Goal: Navigation & Orientation: Find specific page/section

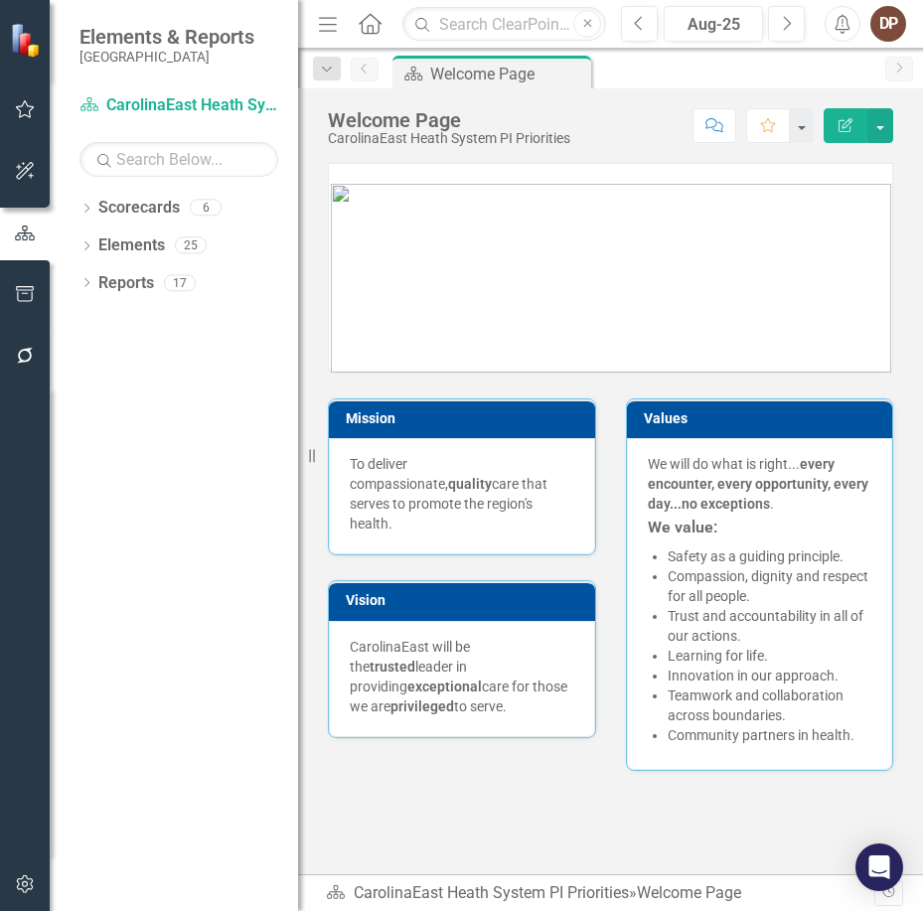
drag, startPoint x: 920, startPoint y: 329, endPoint x: 1260, endPoint y: 316, distance: 340.1
click at [922, 316] on html "Elements & Reports CarolinaEast Medical Center Scorecard CarolinaEast Heath Sys…" at bounding box center [461, 455] width 923 height 911
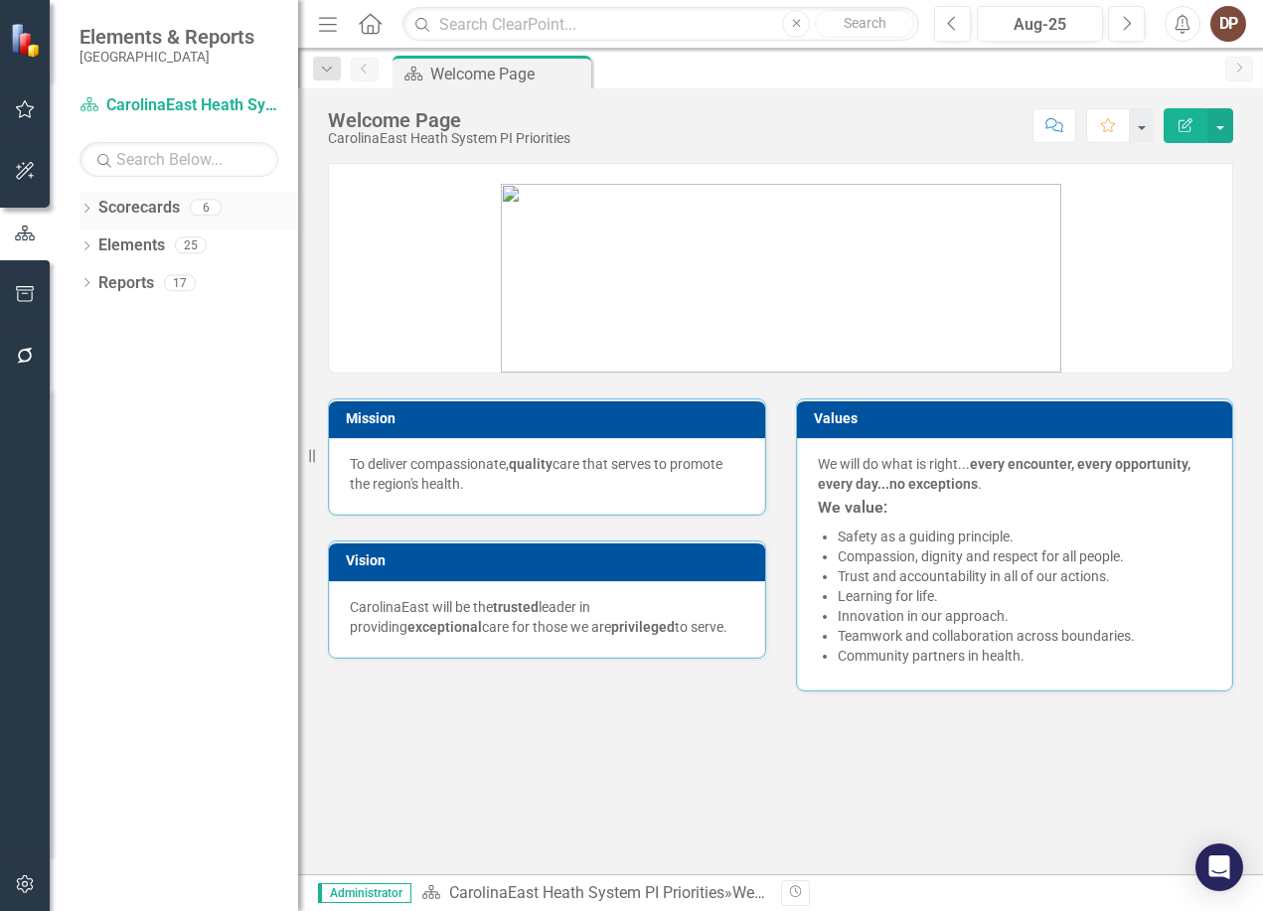
click at [146, 205] on link "Scorecards" at bounding box center [138, 208] width 81 height 23
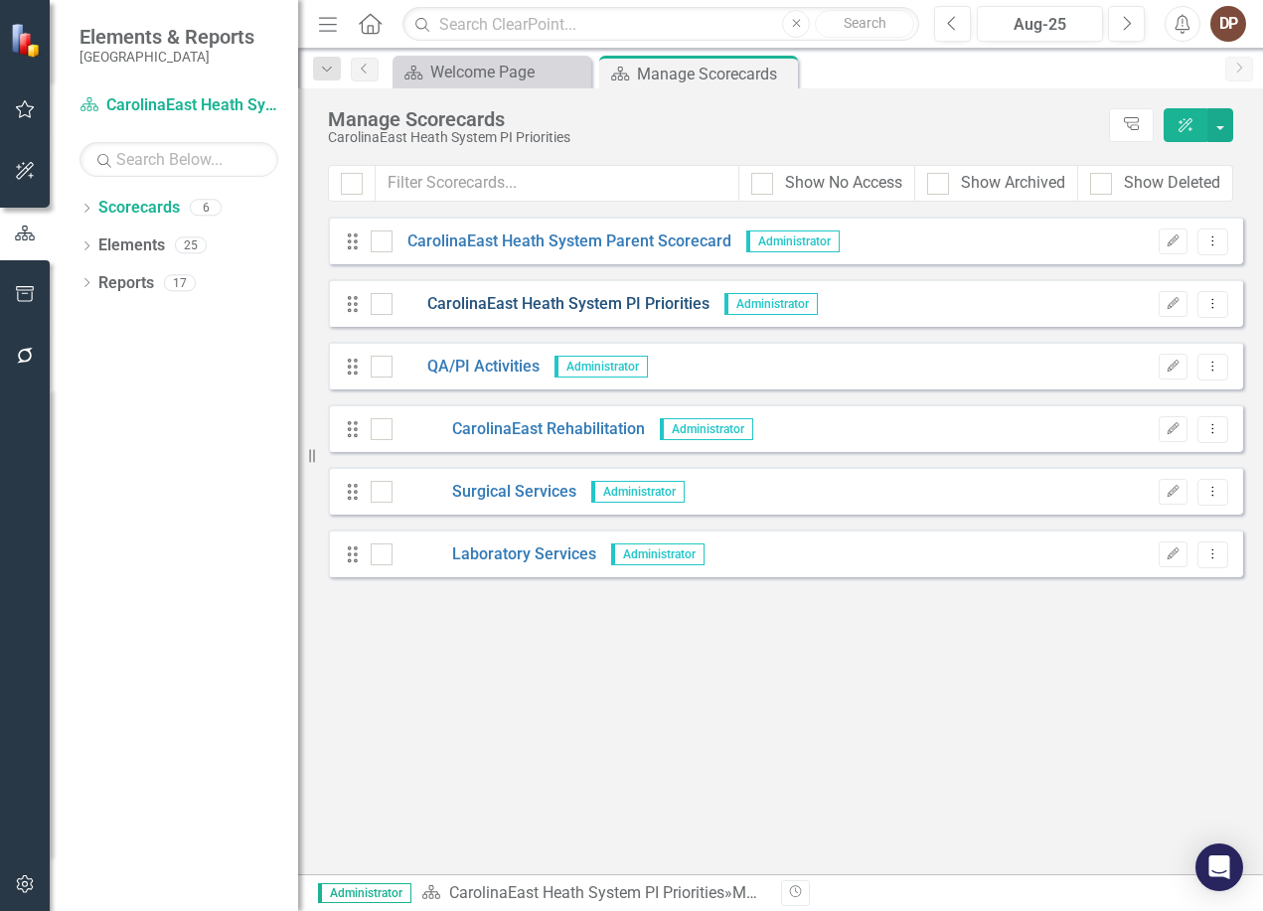
click at [523, 303] on link "CarolinaEast Heath System PI Priorities" at bounding box center [551, 304] width 317 height 23
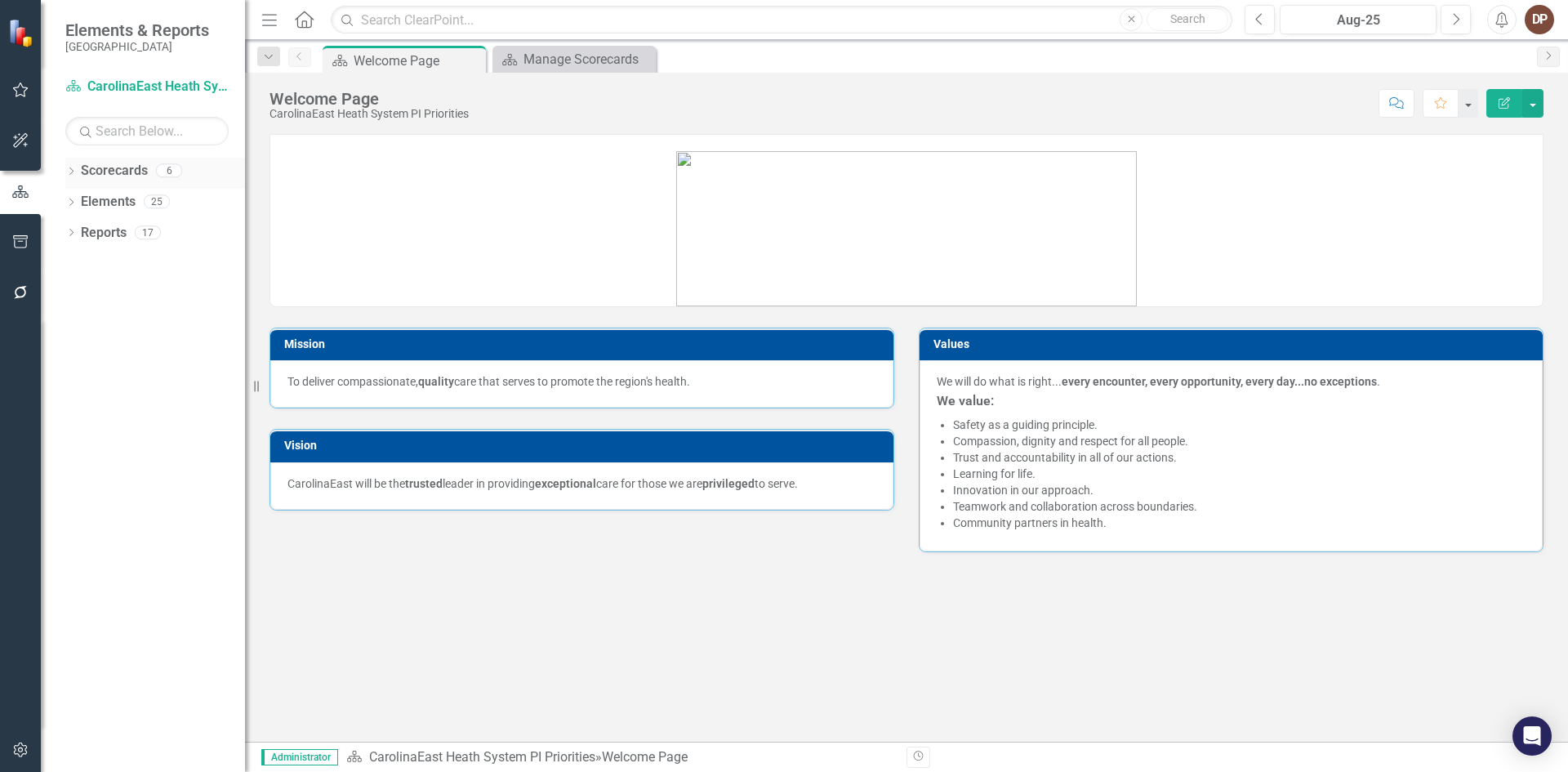
click at [106, 168] on link "Scorecards" at bounding box center [113, 171] width 67 height 19
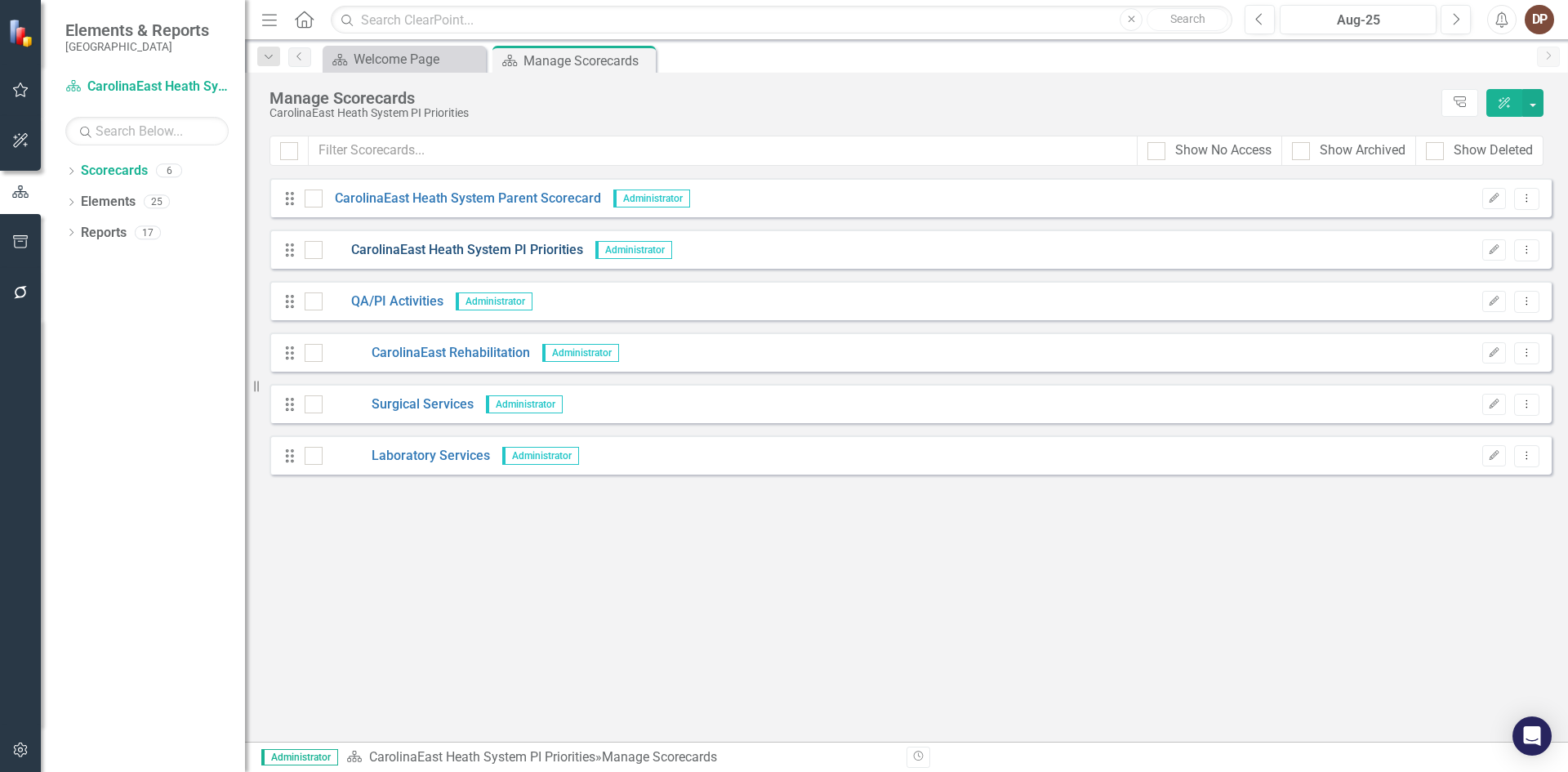
click at [408, 248] on link "CarolinaEast Heath System PI Priorities" at bounding box center [453, 250] width 261 height 19
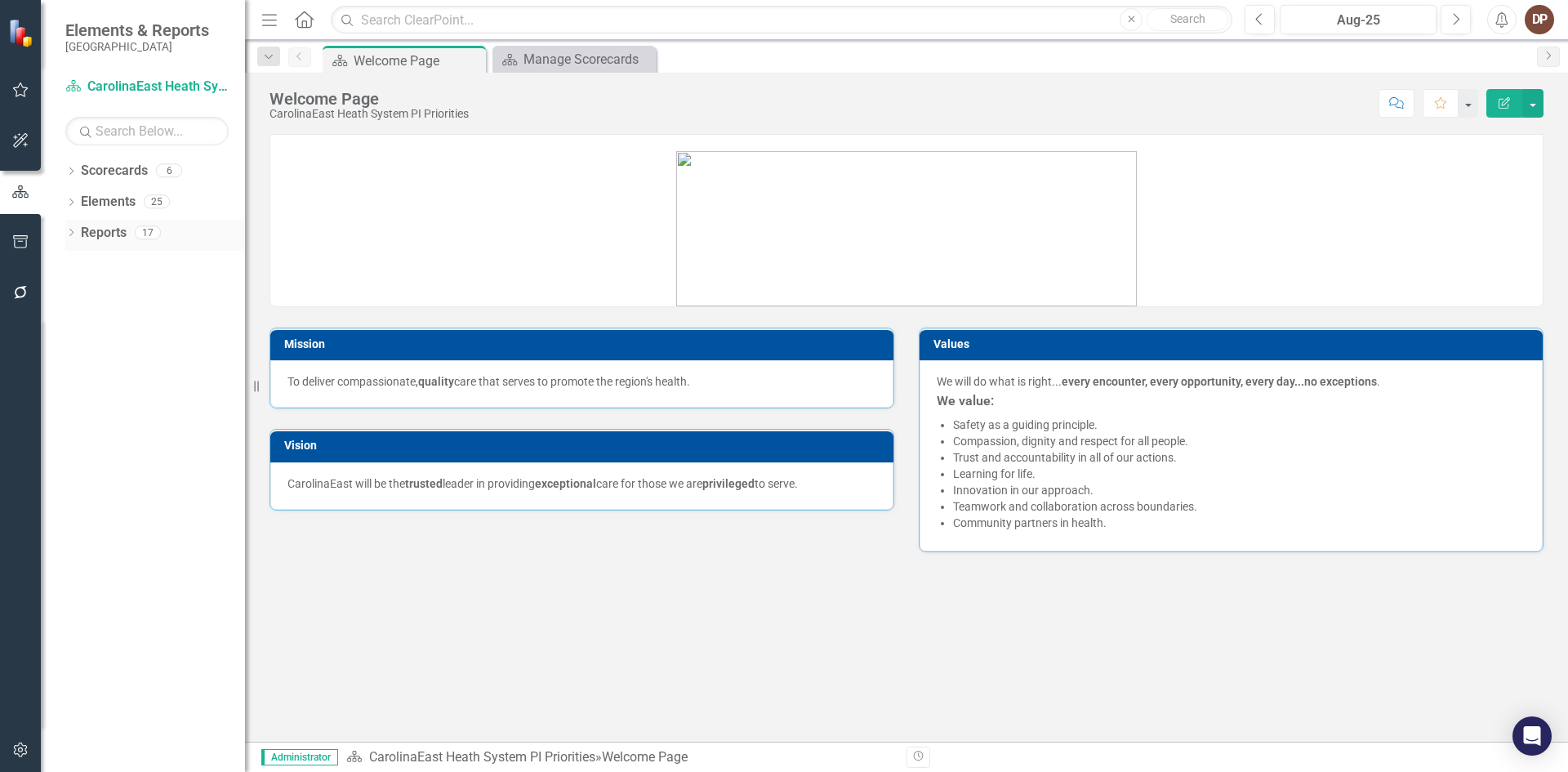
click at [104, 229] on link "Reports" at bounding box center [104, 233] width 46 height 19
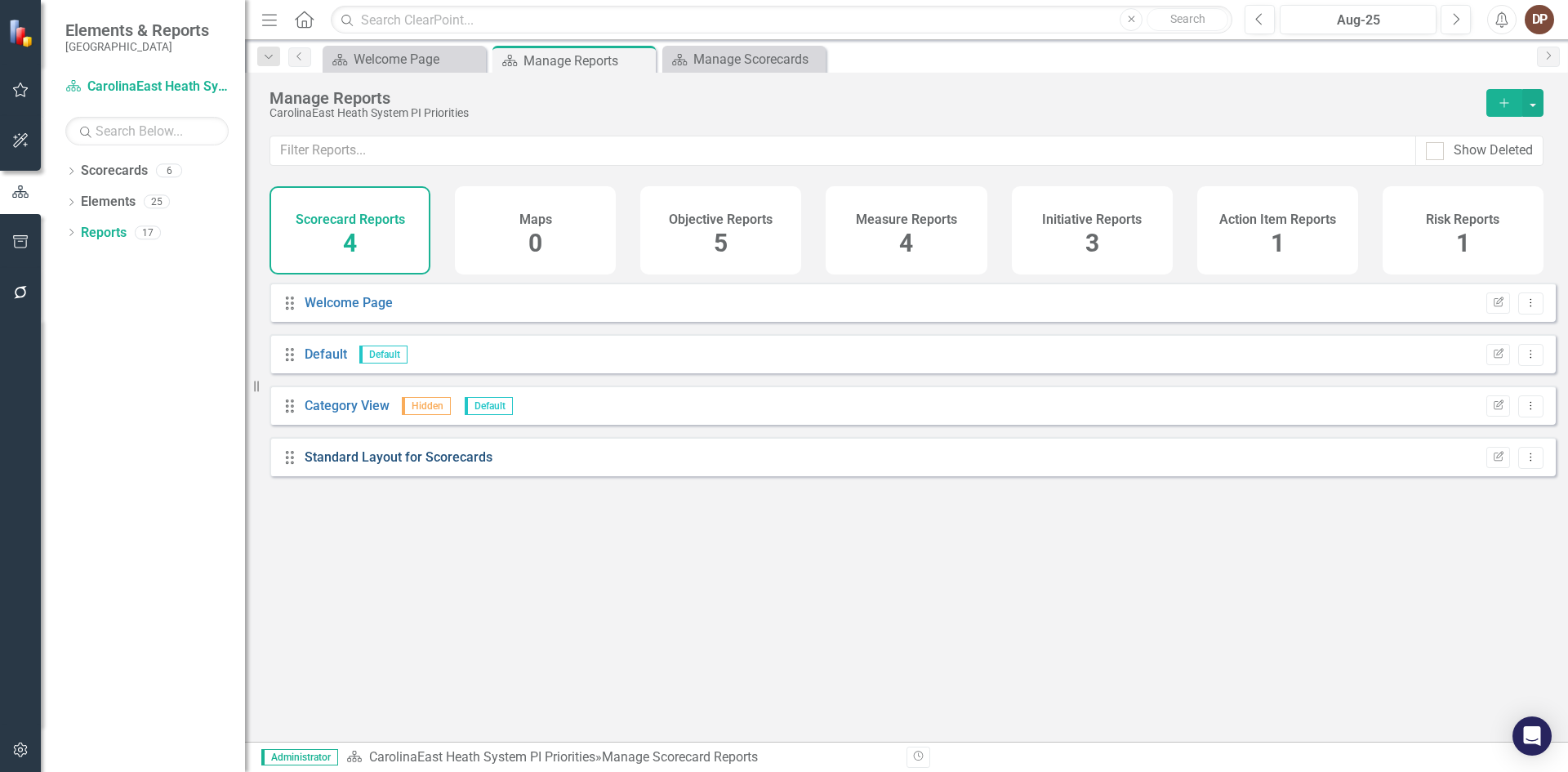
click at [344, 465] on link "Standard Layout for Scorecards" at bounding box center [399, 457] width 188 height 16
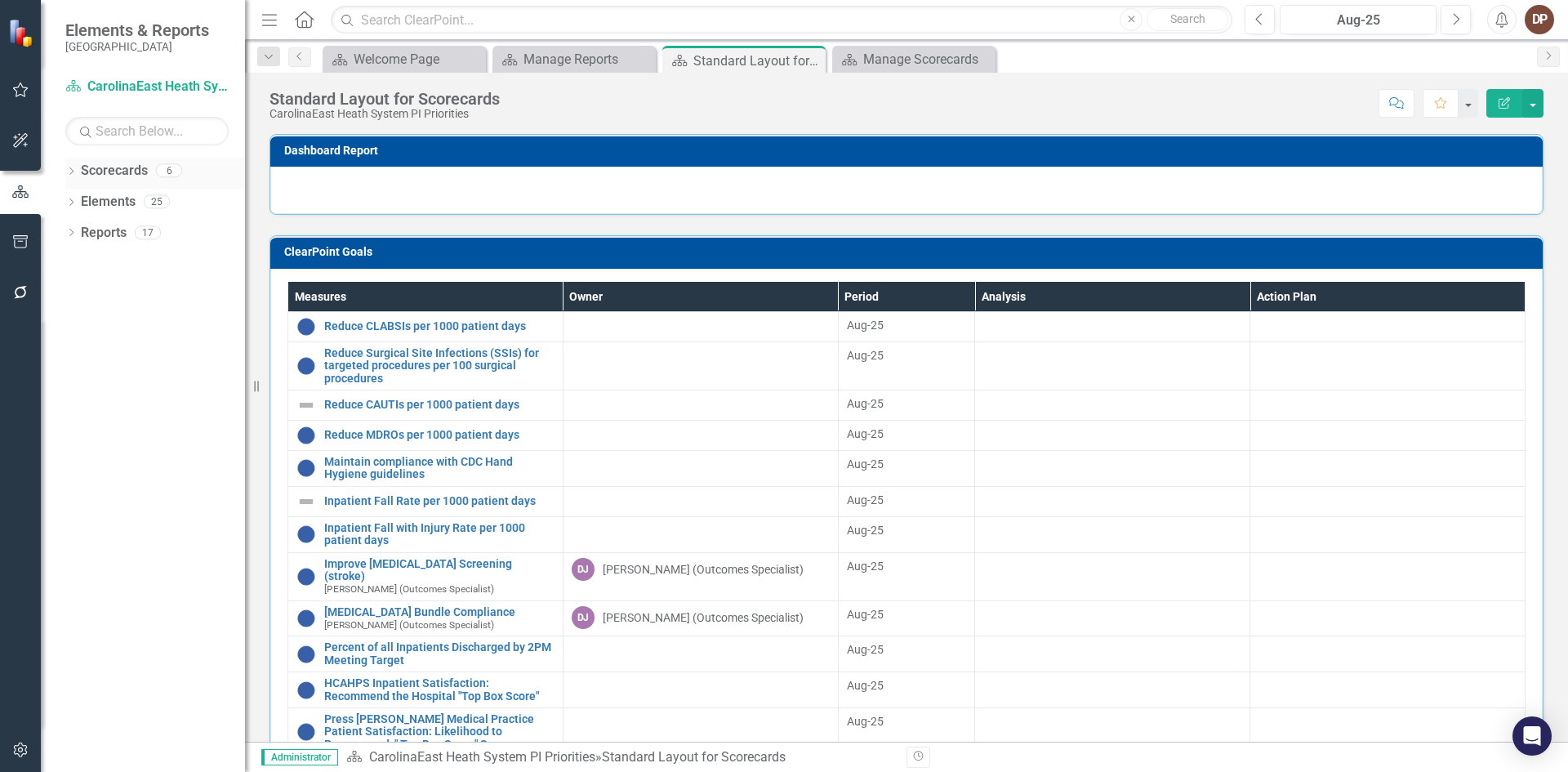
click at [111, 168] on link "Scorecards" at bounding box center [113, 171] width 67 height 19
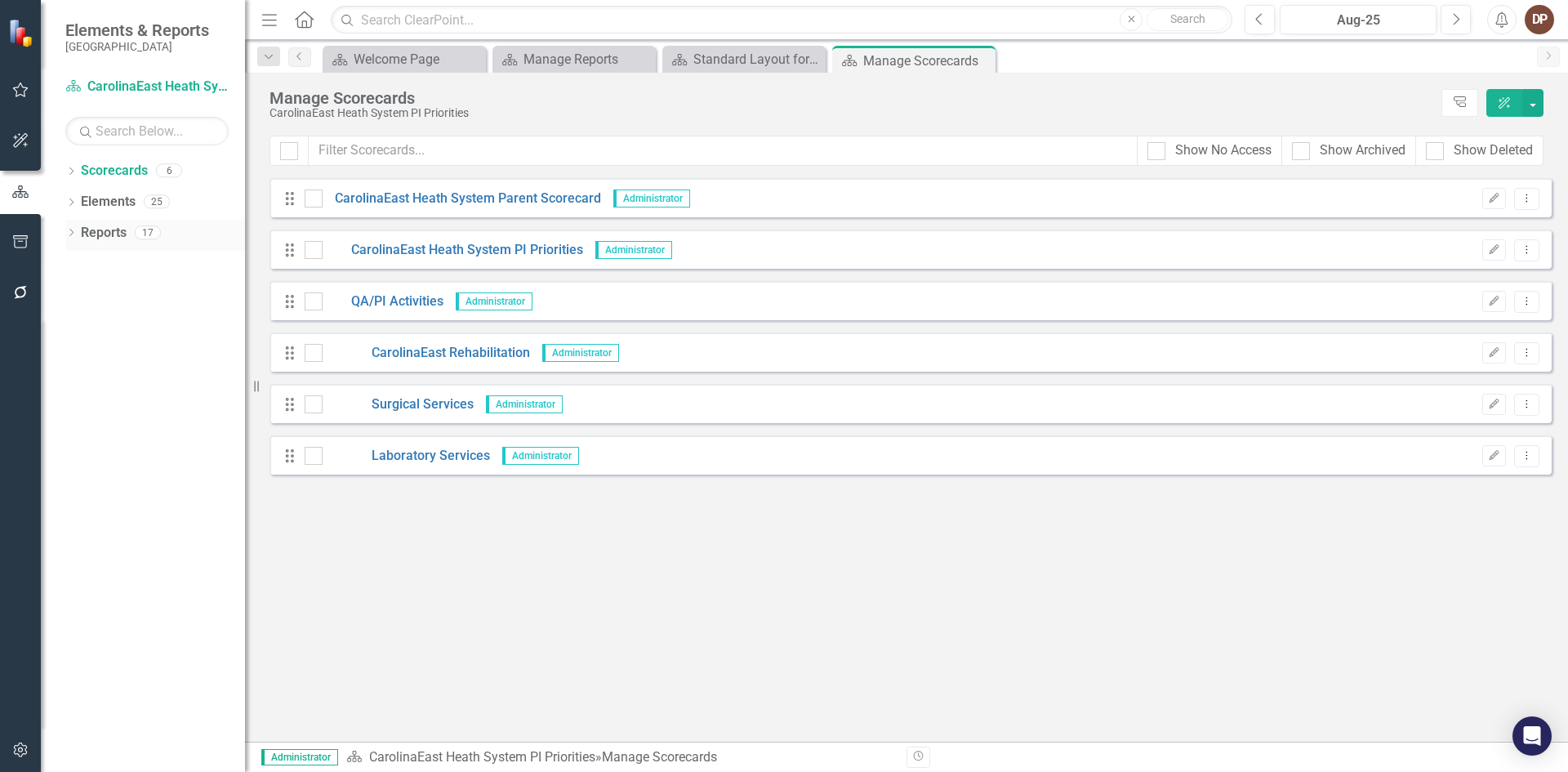
click at [111, 231] on link "Reports" at bounding box center [104, 233] width 46 height 19
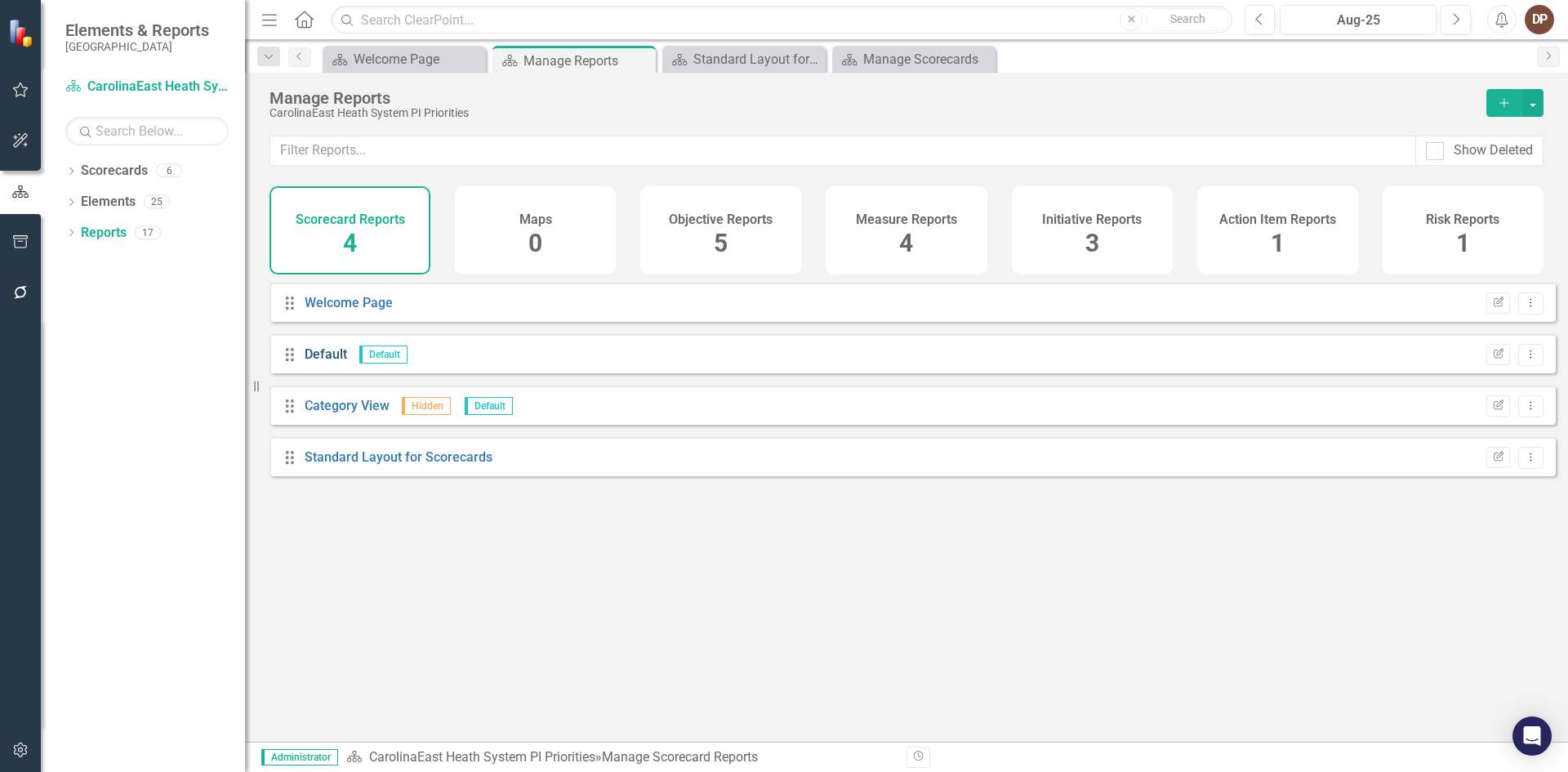
click at [330, 362] on link "Default" at bounding box center [326, 354] width 43 height 16
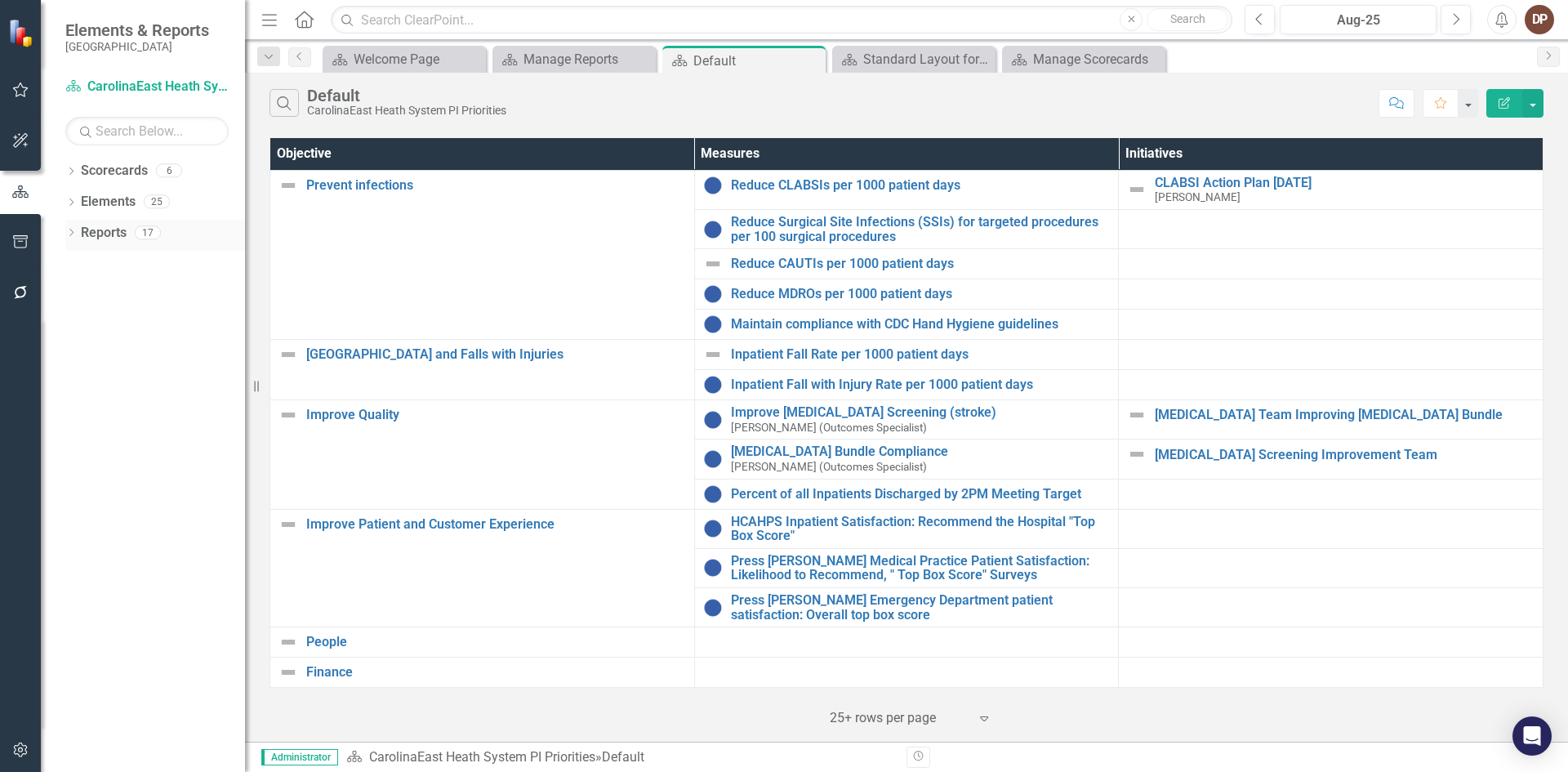
click at [97, 233] on link "Reports" at bounding box center [104, 233] width 46 height 19
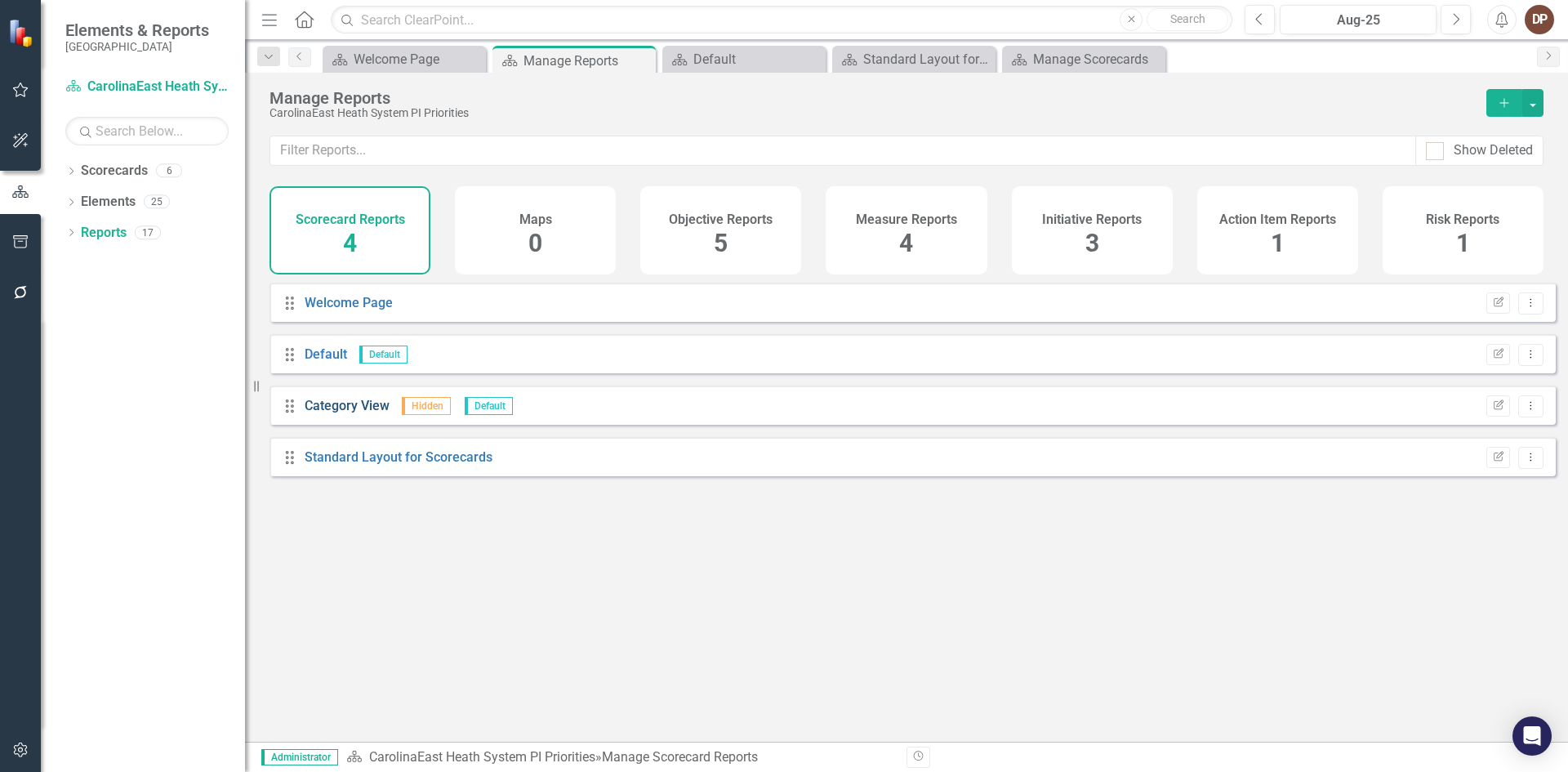
click at [340, 414] on link "Category View" at bounding box center [347, 405] width 85 height 16
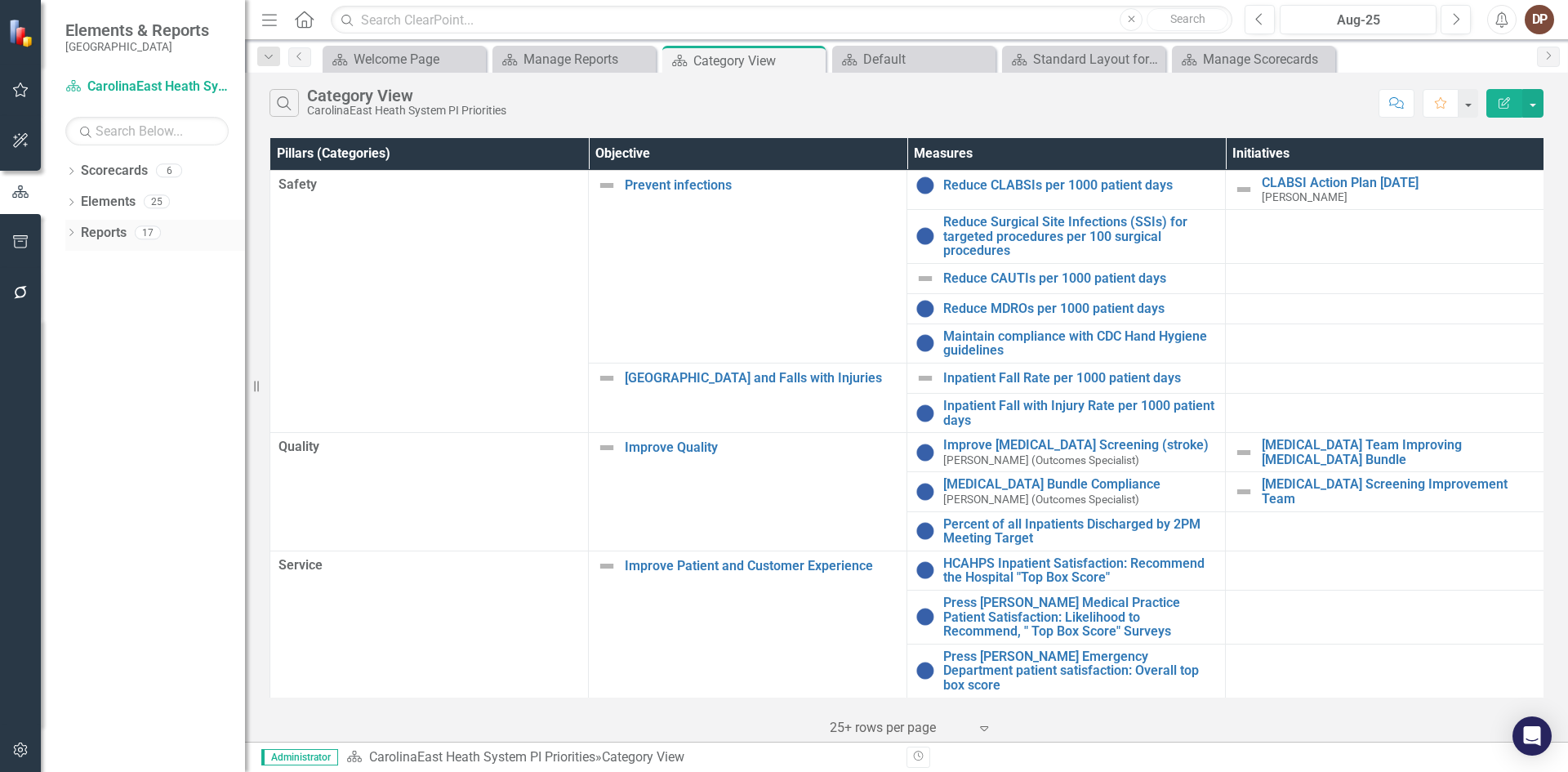
click at [96, 232] on link "Reports" at bounding box center [104, 233] width 46 height 19
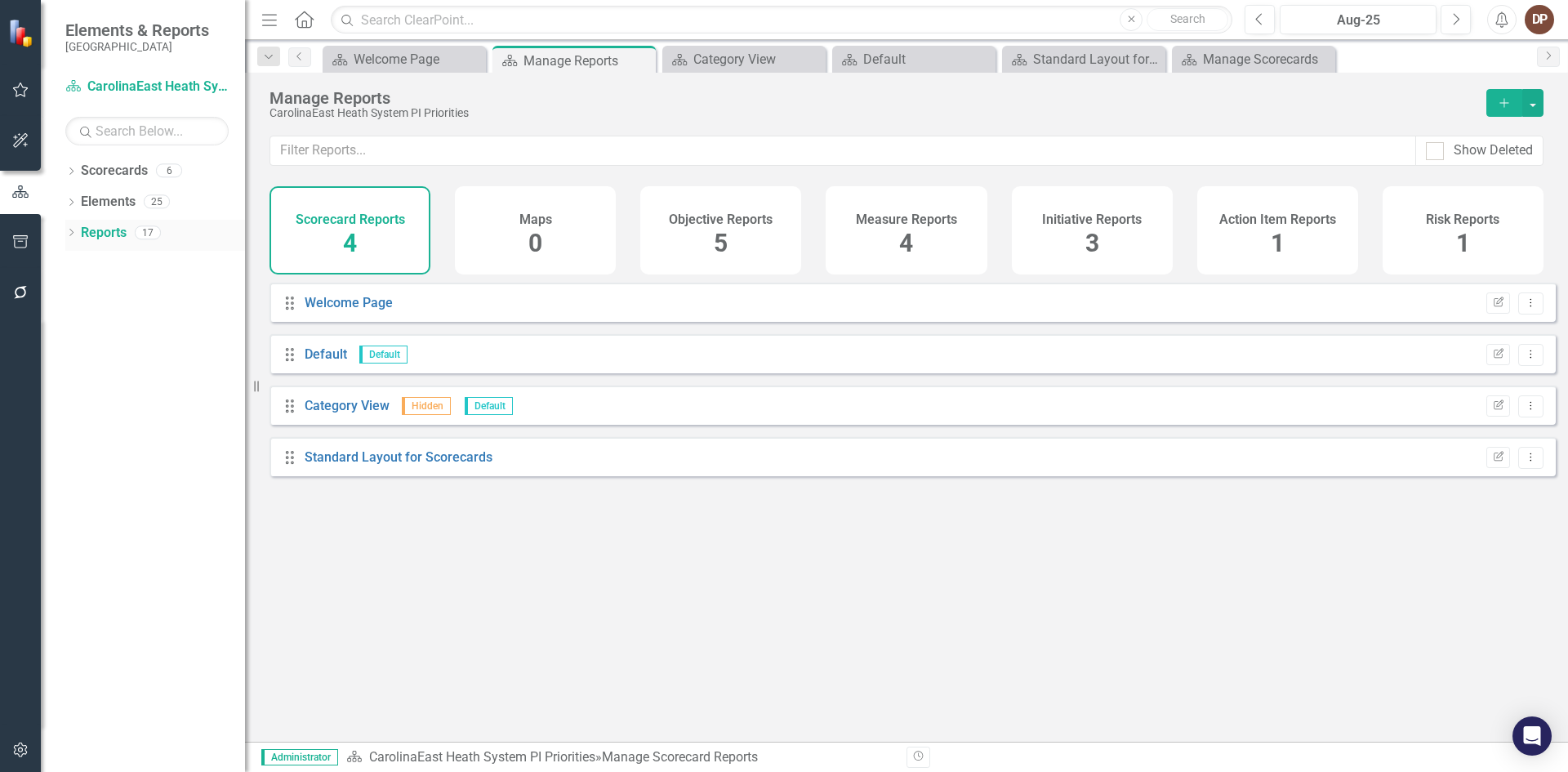
click at [67, 229] on icon "Dropdown" at bounding box center [71, 233] width 12 height 9
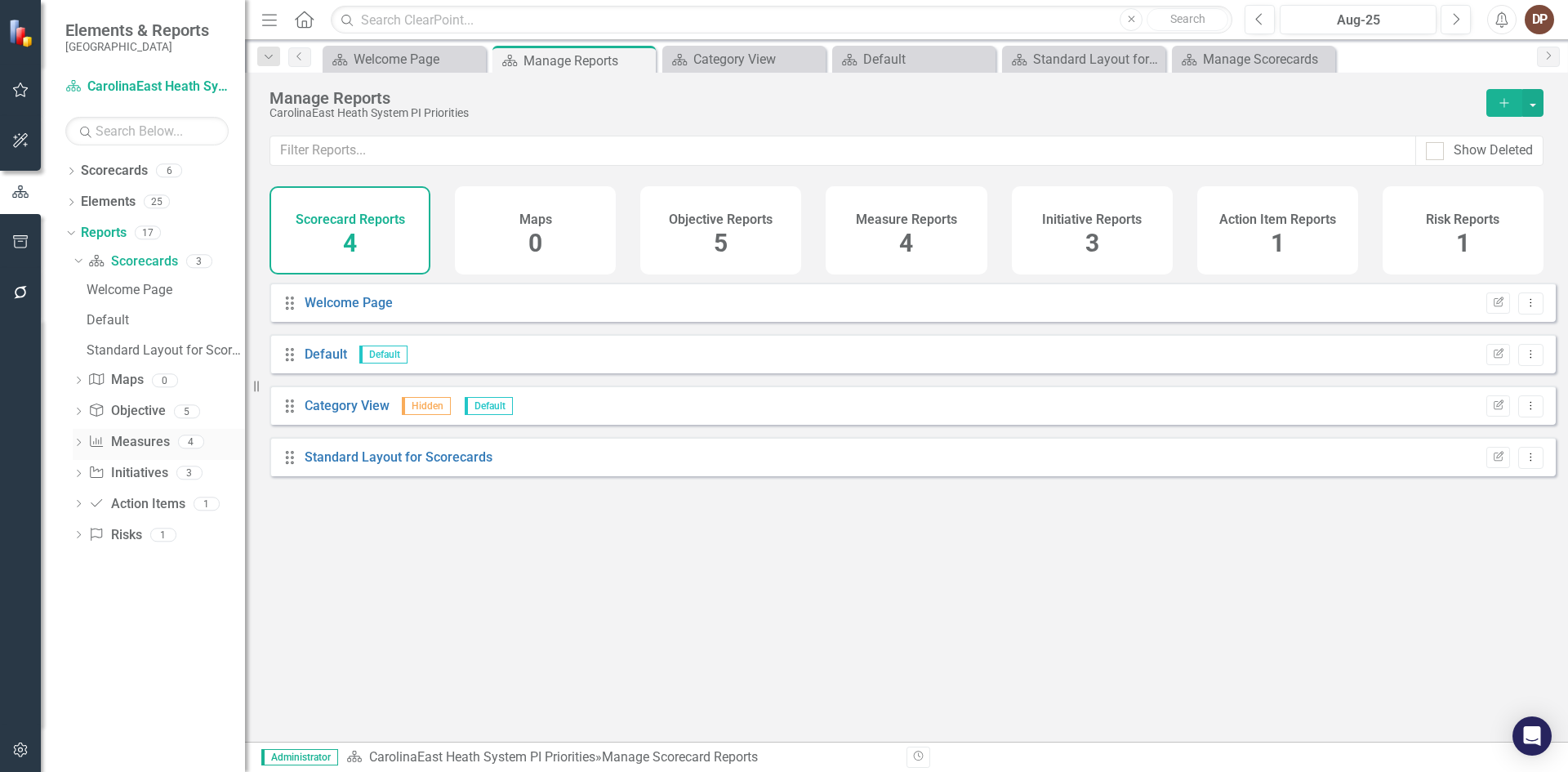
click at [130, 441] on link "Measure Measures" at bounding box center [128, 442] width 81 height 19
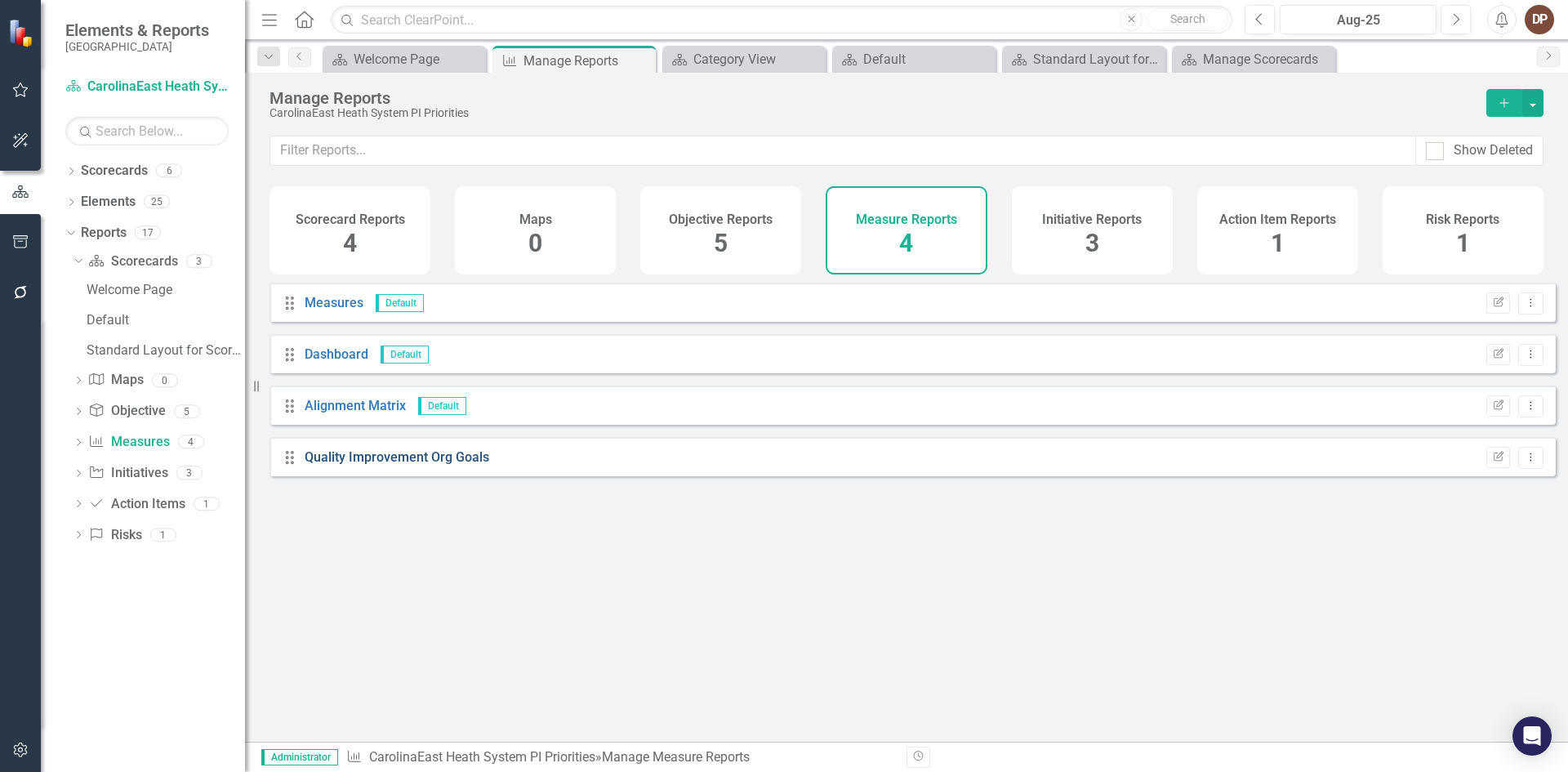
click at [352, 465] on link "Quality Improvement Org Goals" at bounding box center [397, 457] width 185 height 16
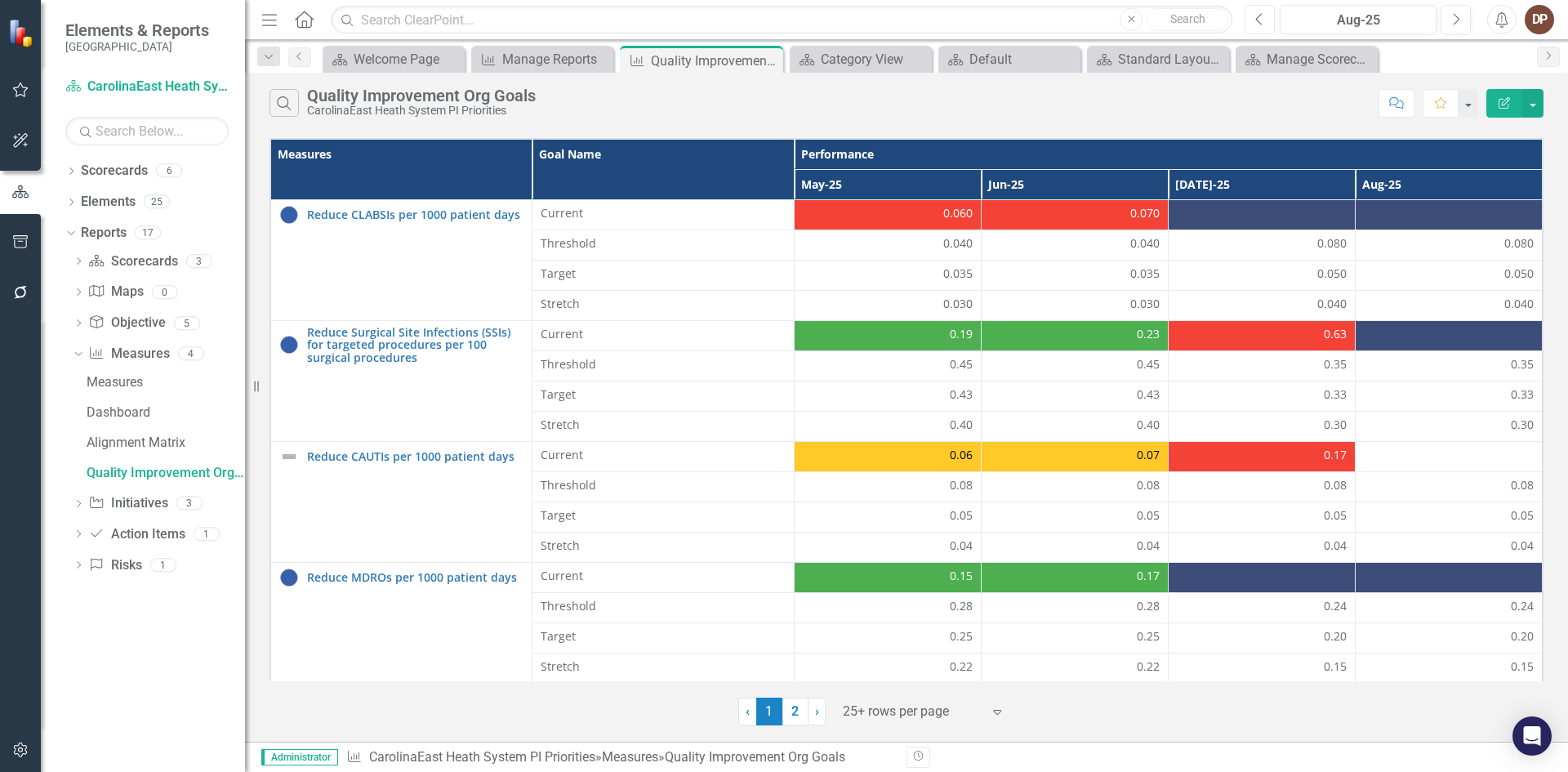
click at [758, 13] on icon "Previous" at bounding box center [1259, 20] width 9 height 15
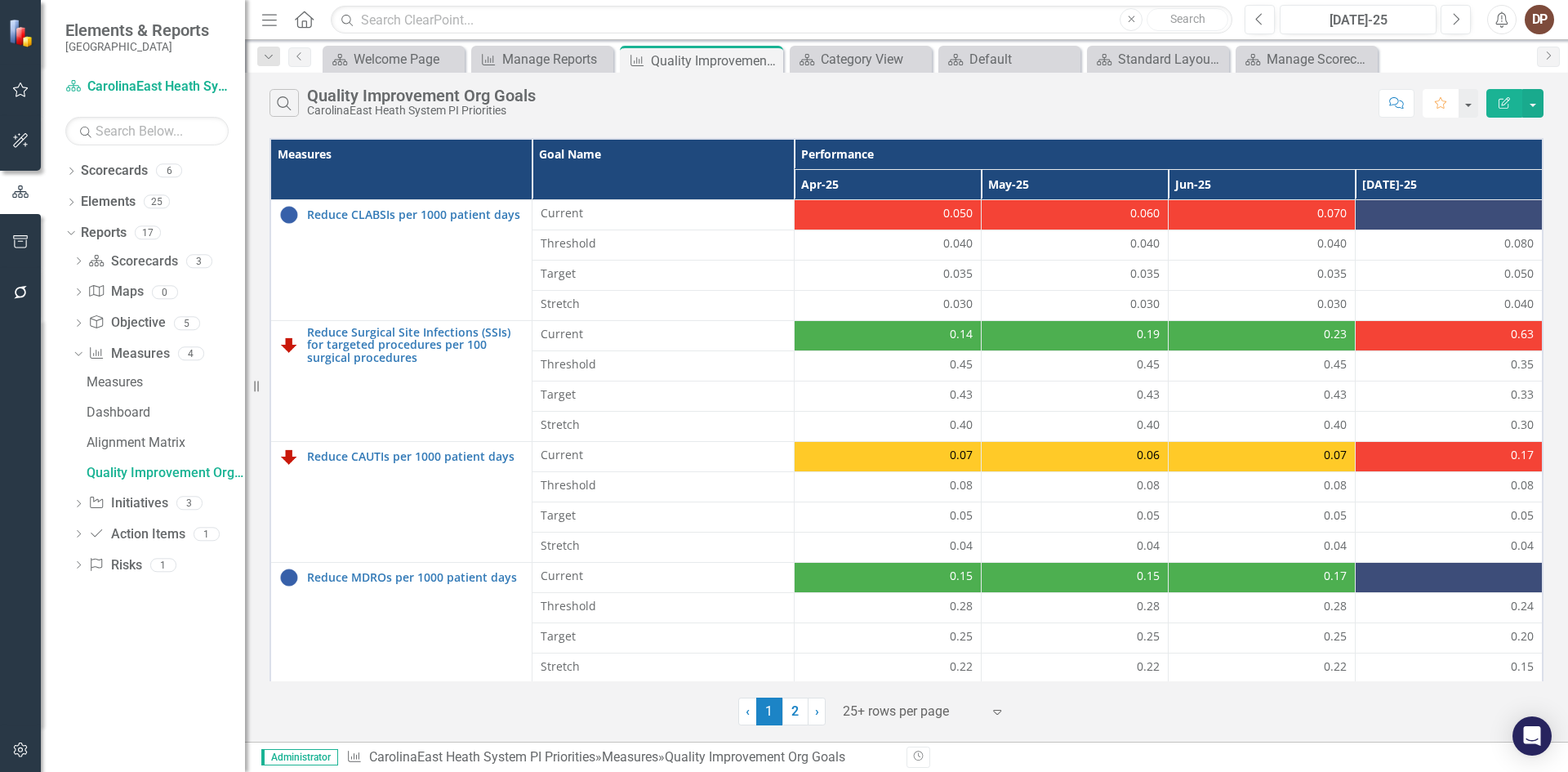
click at [758, 103] on icon "Favorite" at bounding box center [1441, 103] width 15 height 12
click at [16, 88] on icon "button" at bounding box center [21, 90] width 16 height 15
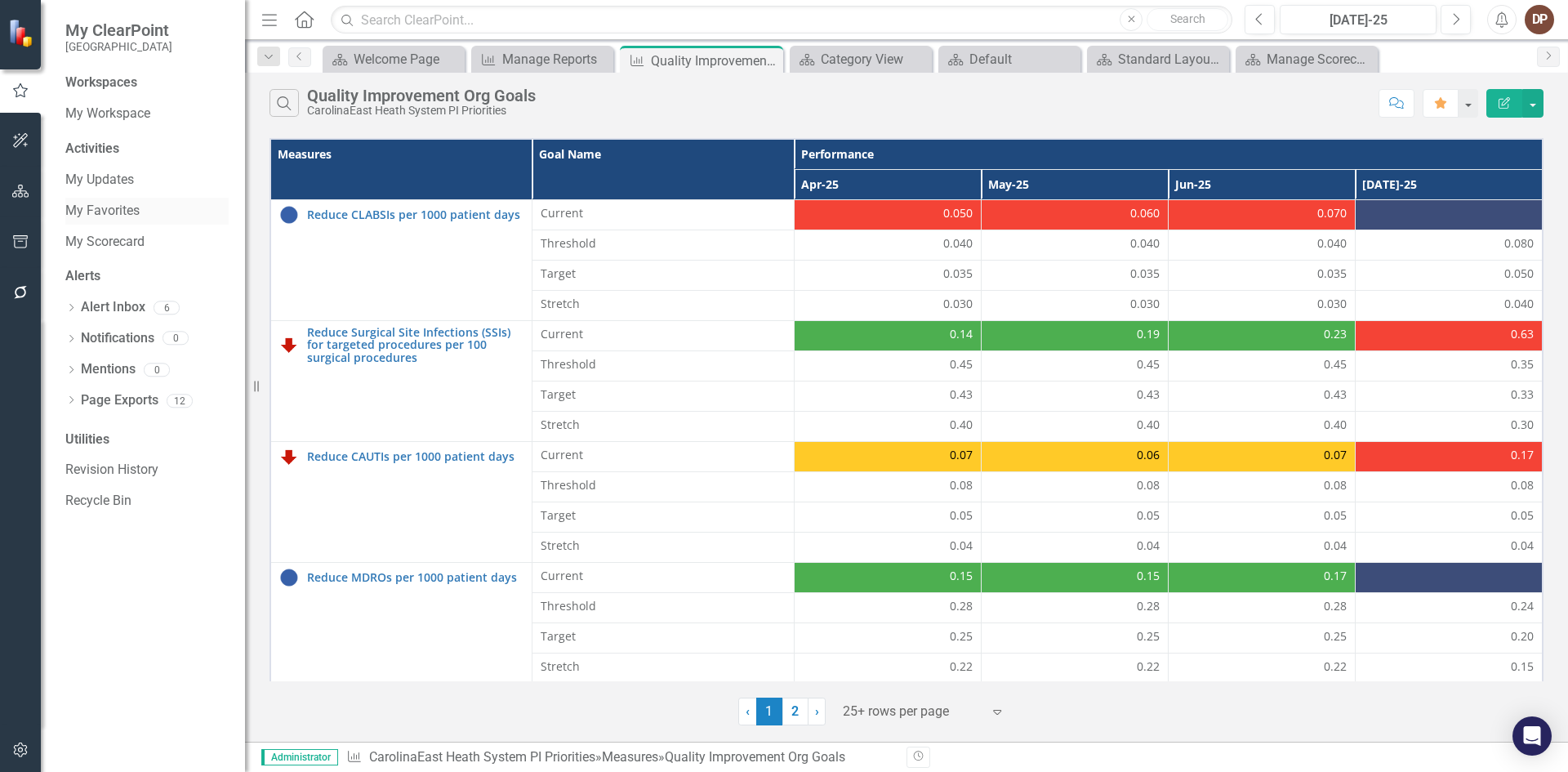
click at [95, 208] on link "My Favorites" at bounding box center [147, 210] width 164 height 19
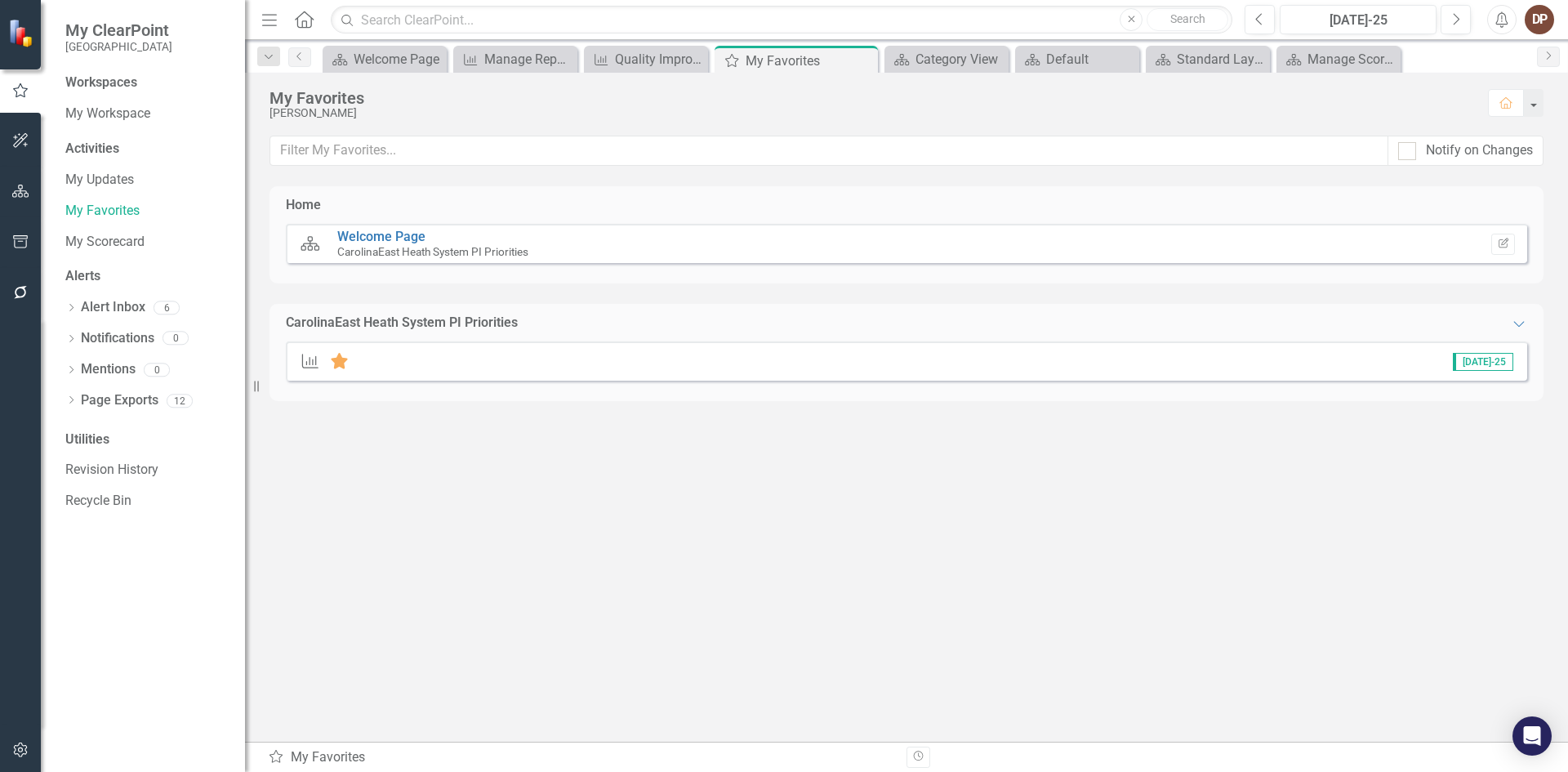
click at [344, 327] on div "CarolinaEast Heath System PI Priorities" at bounding box center [402, 323] width 232 height 19
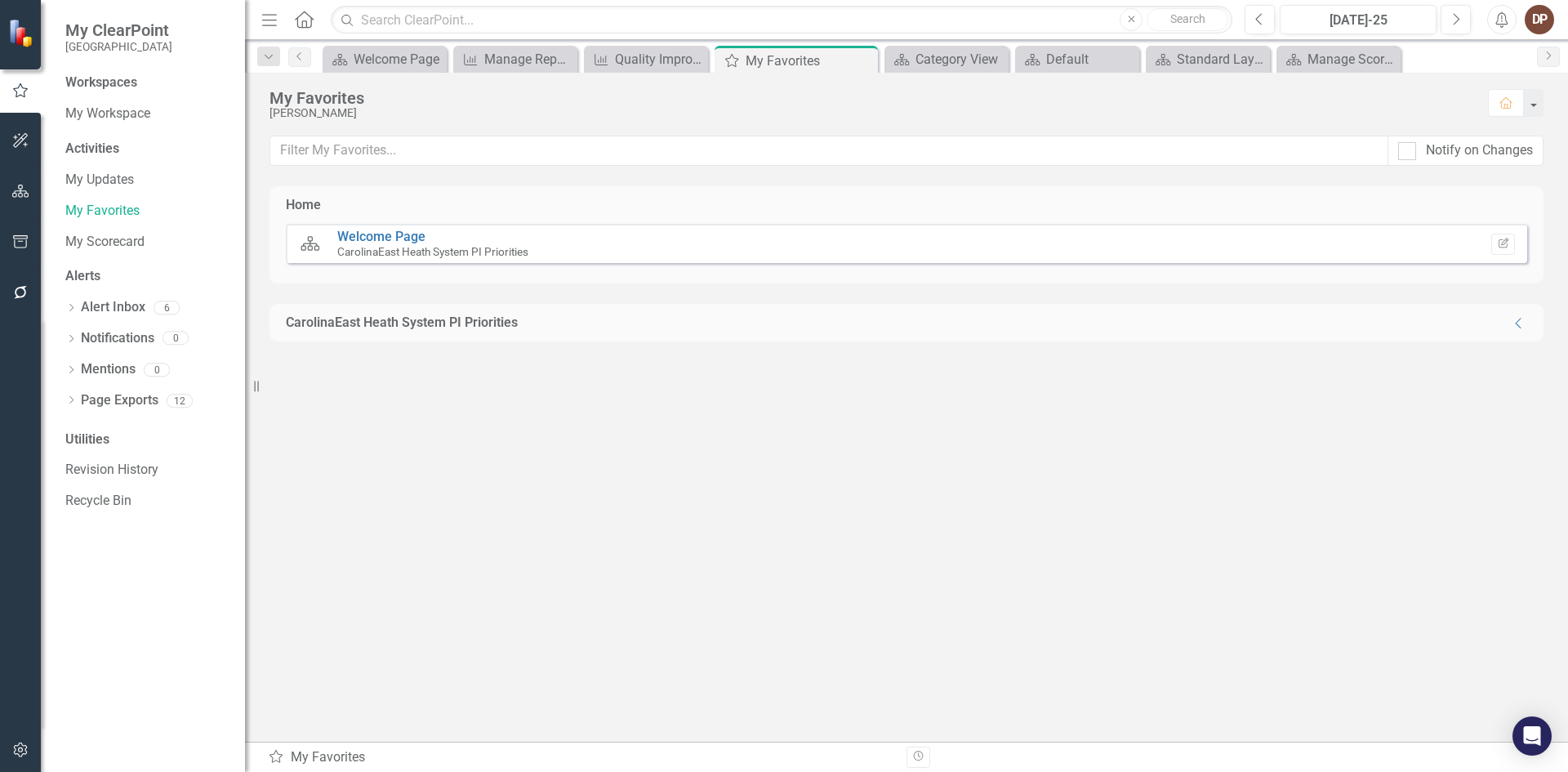
click at [344, 327] on div "CarolinaEast Heath System PI Priorities" at bounding box center [402, 323] width 232 height 19
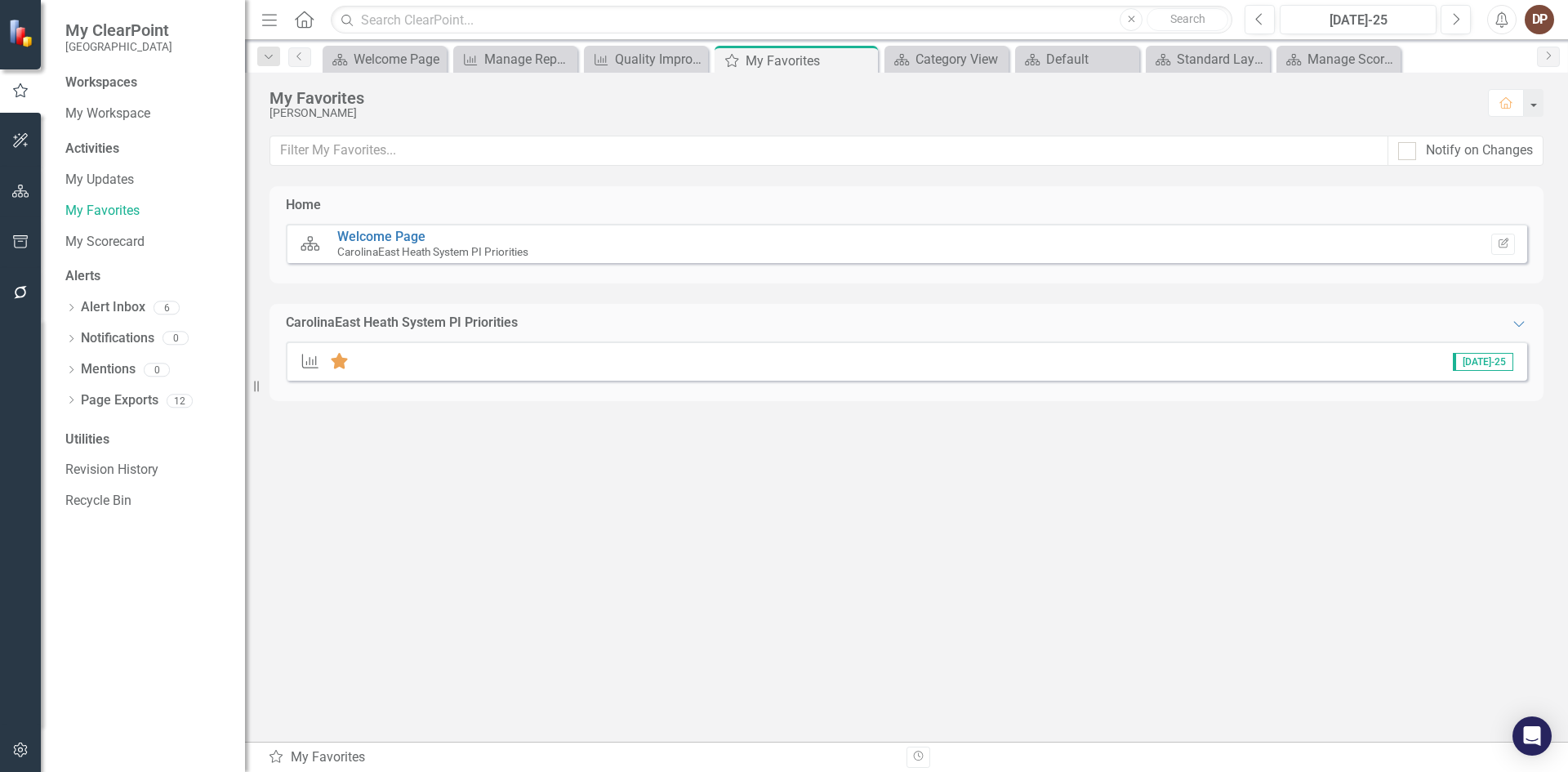
click at [334, 364] on icon at bounding box center [339, 361] width 17 height 16
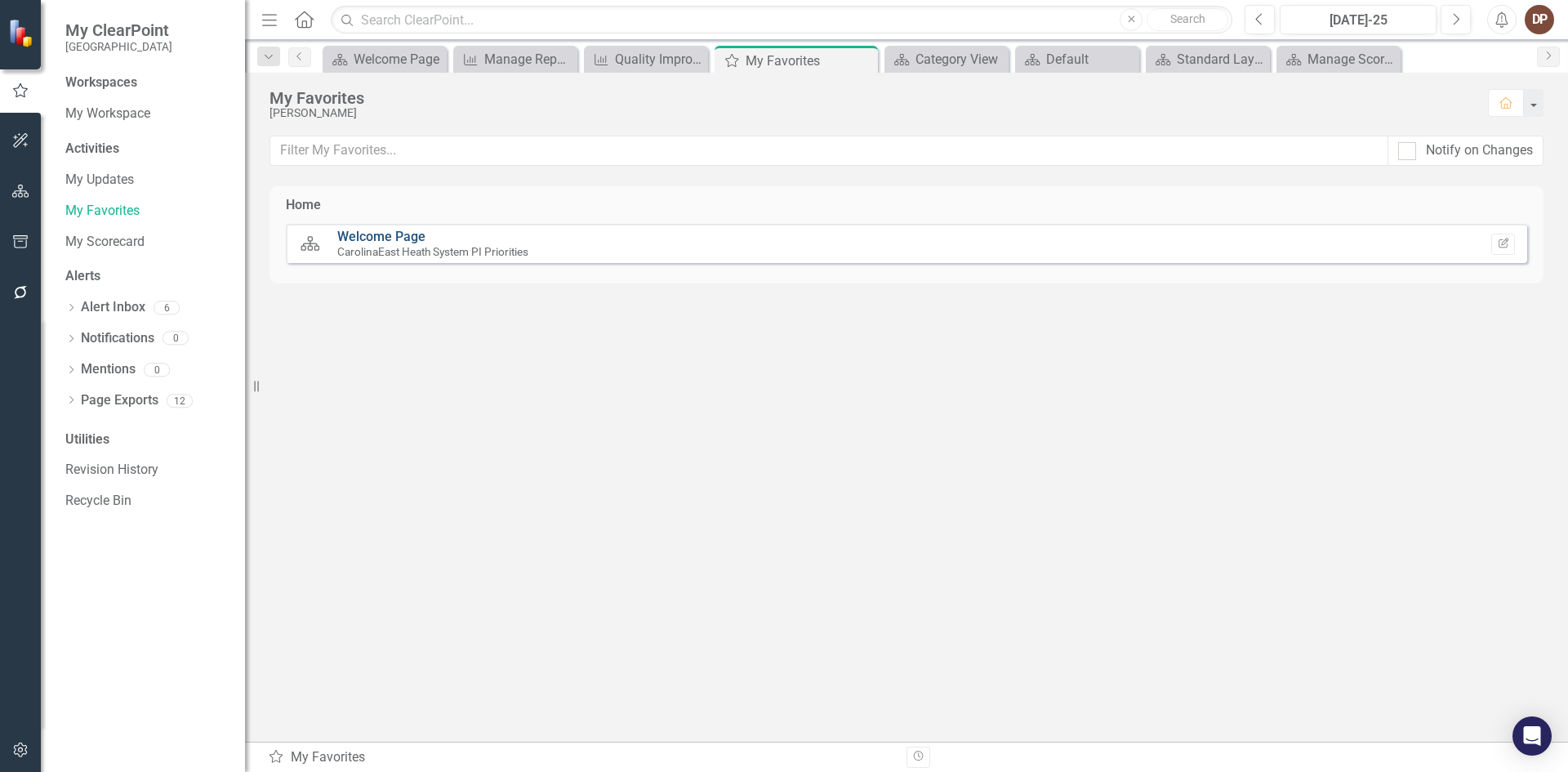
click at [371, 233] on link "Welcome Page" at bounding box center [380, 236] width 88 height 16
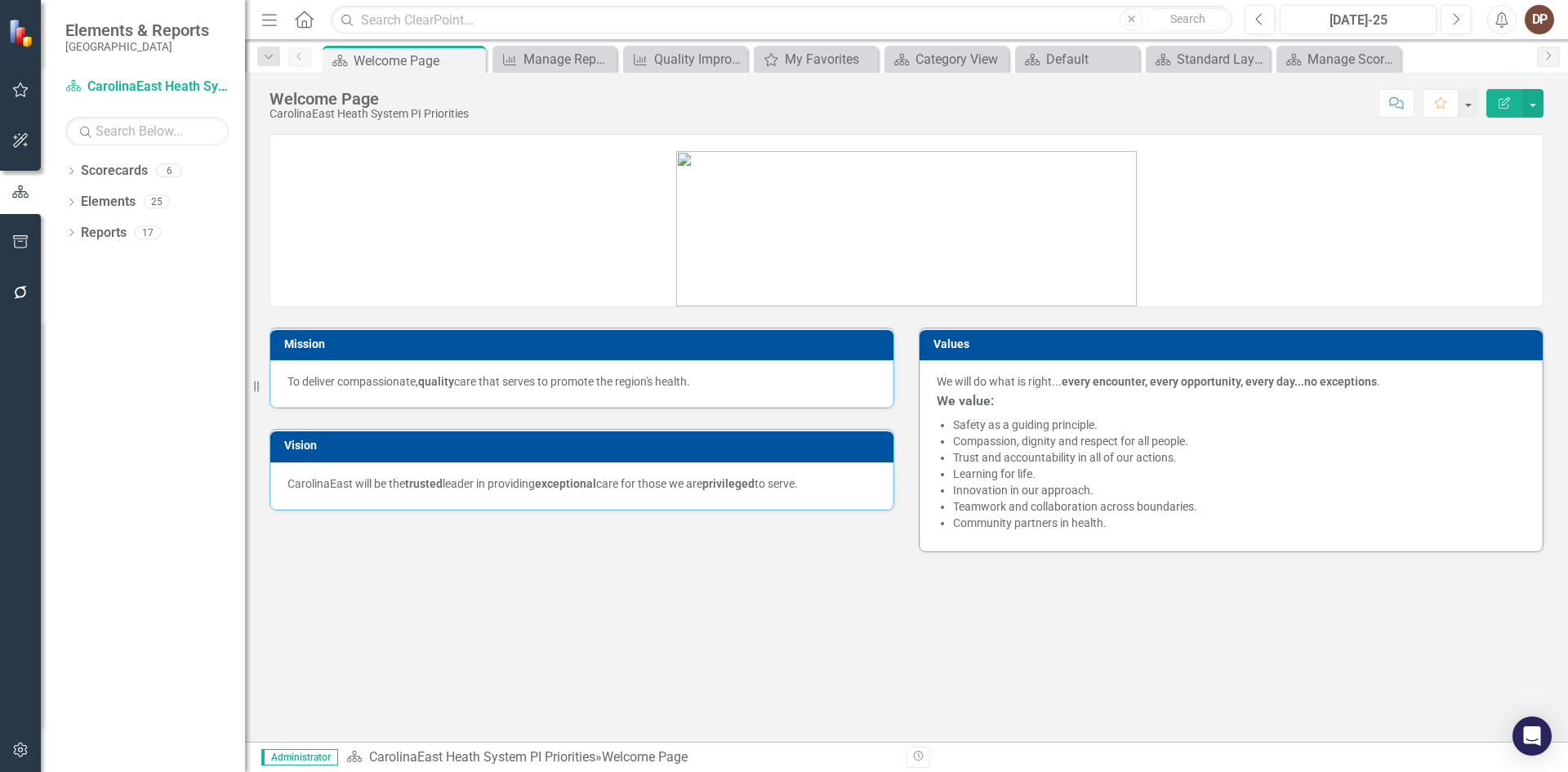
click at [17, 95] on icon "button" at bounding box center [21, 90] width 17 height 13
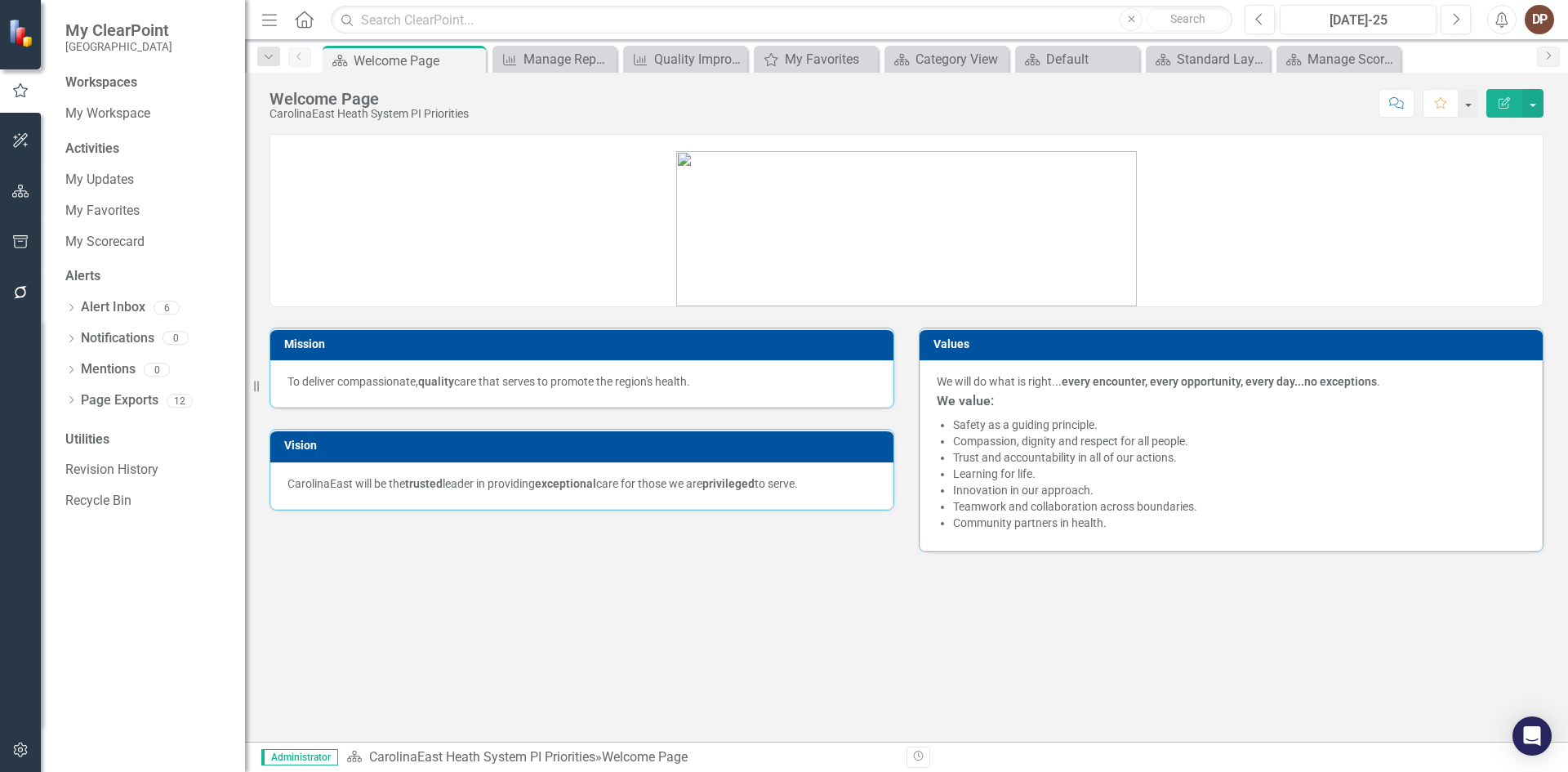
click at [19, 30] on img at bounding box center [22, 33] width 29 height 29
click at [266, 22] on icon "Menu" at bounding box center [270, 19] width 21 height 17
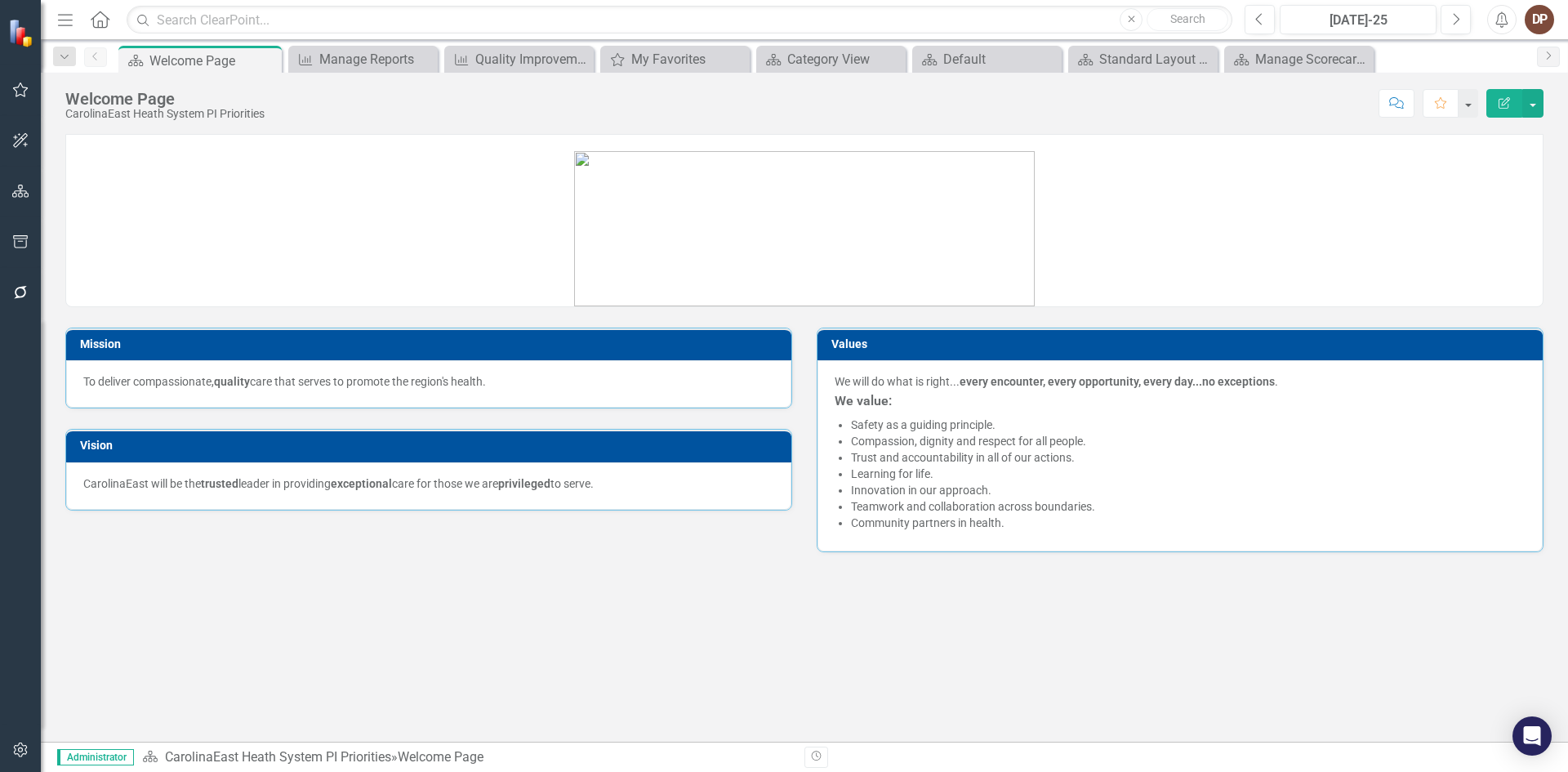
click at [66, 19] on icon "Menu" at bounding box center [66, 19] width 21 height 17
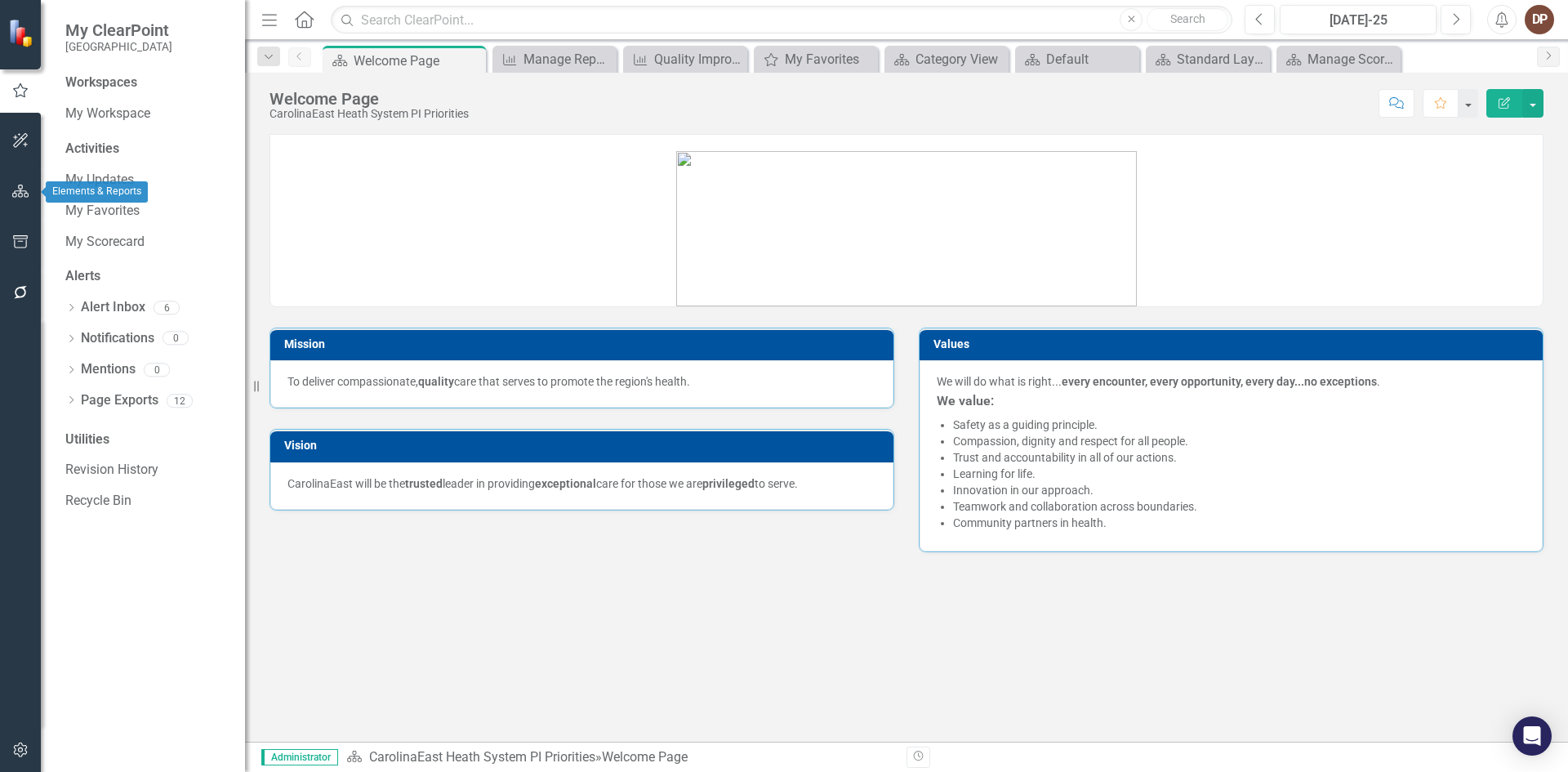
click at [18, 189] on icon "button" at bounding box center [21, 192] width 17 height 13
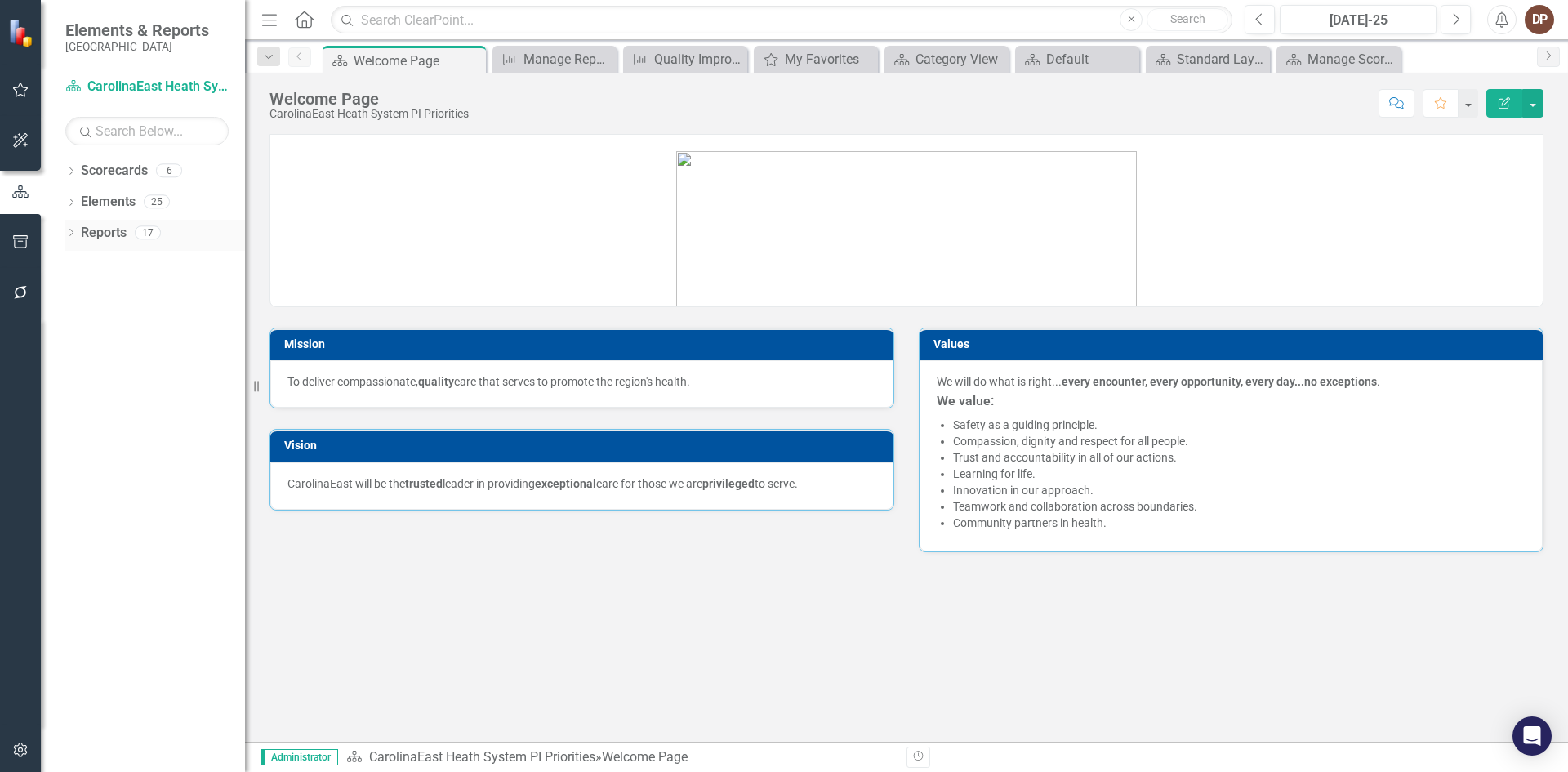
click at [99, 232] on link "Reports" at bounding box center [104, 233] width 46 height 19
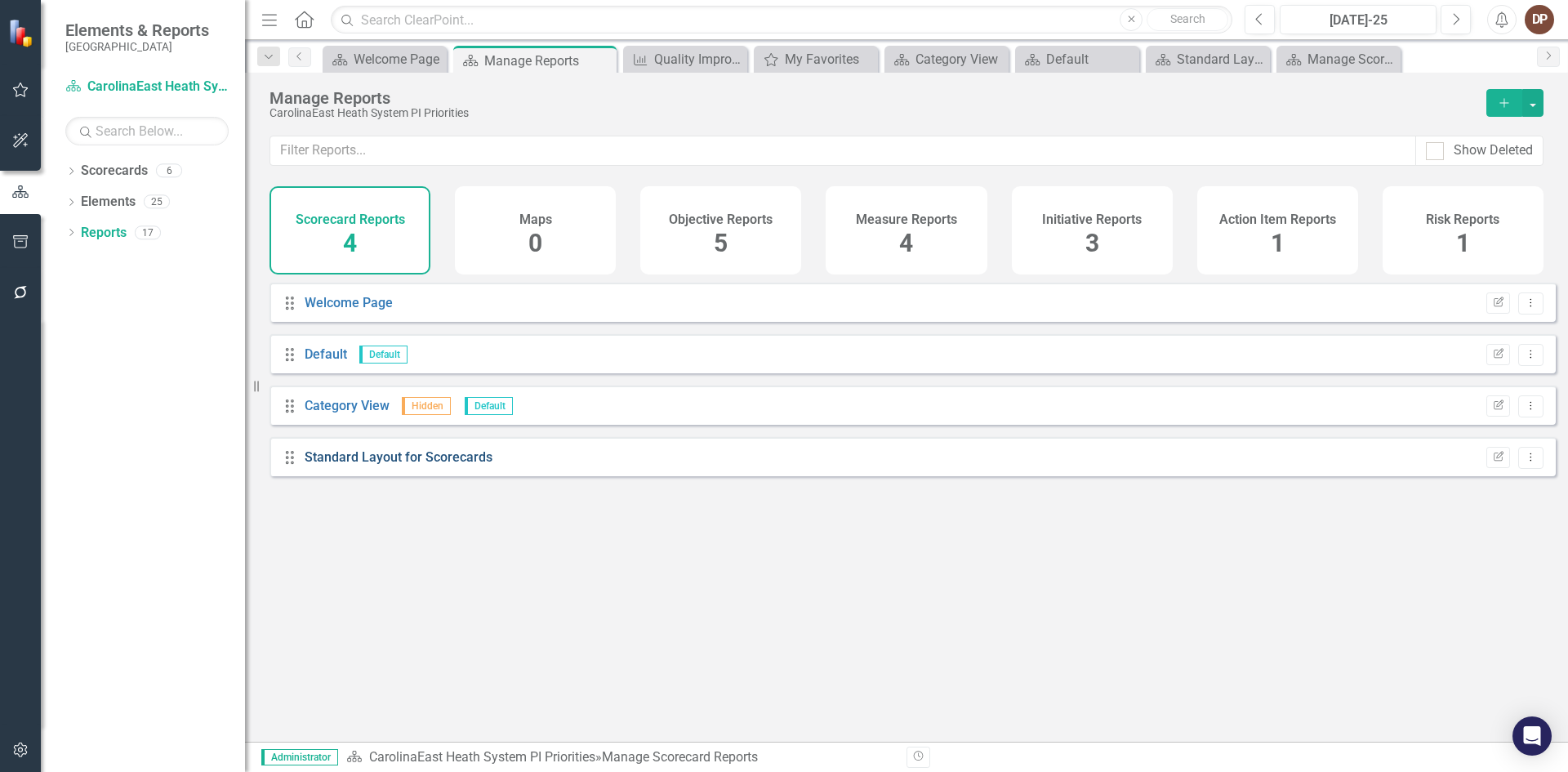
click at [365, 465] on link "Standard Layout for Scorecards" at bounding box center [399, 457] width 188 height 16
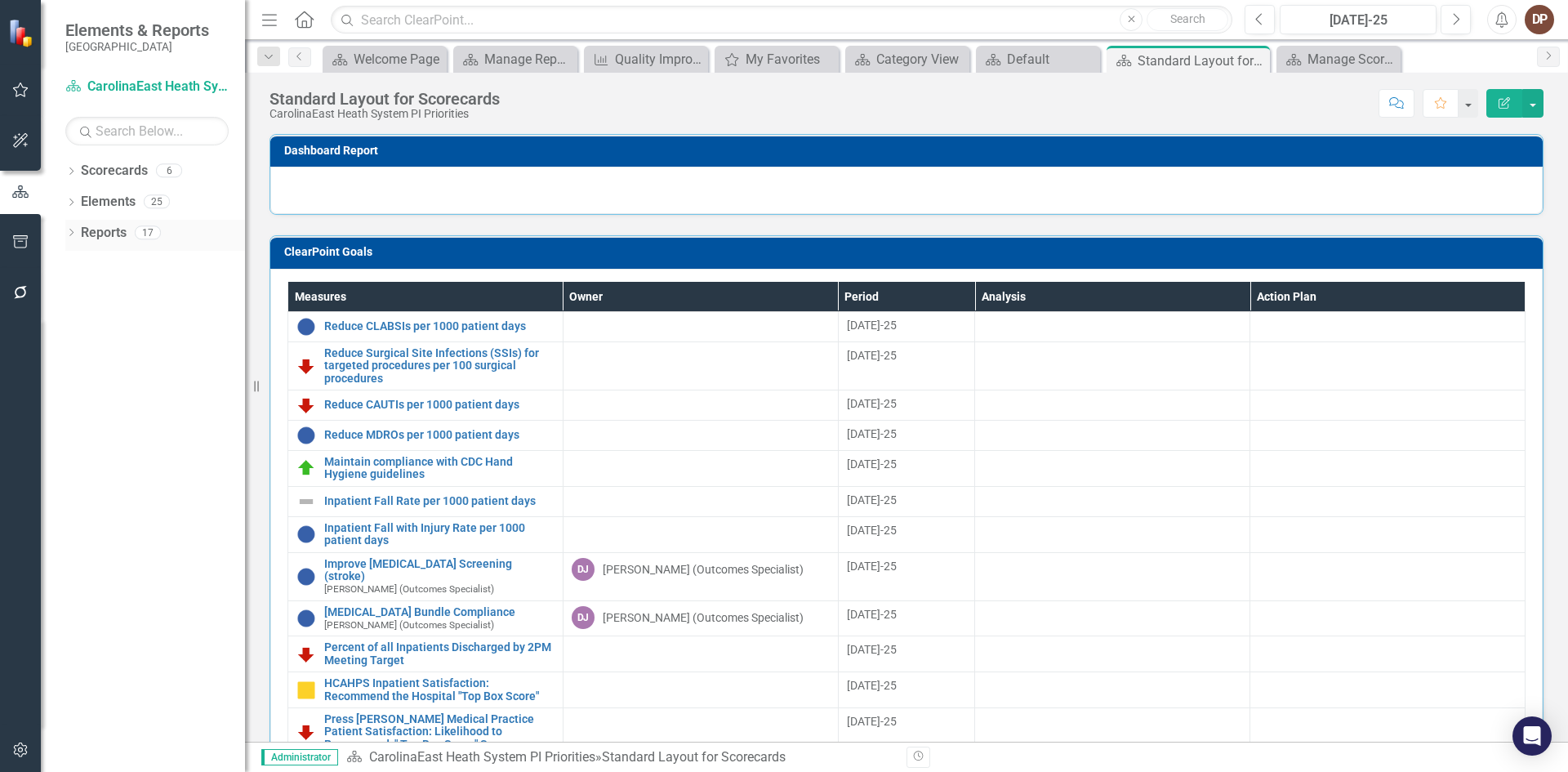
click at [123, 235] on link "Reports" at bounding box center [104, 233] width 46 height 19
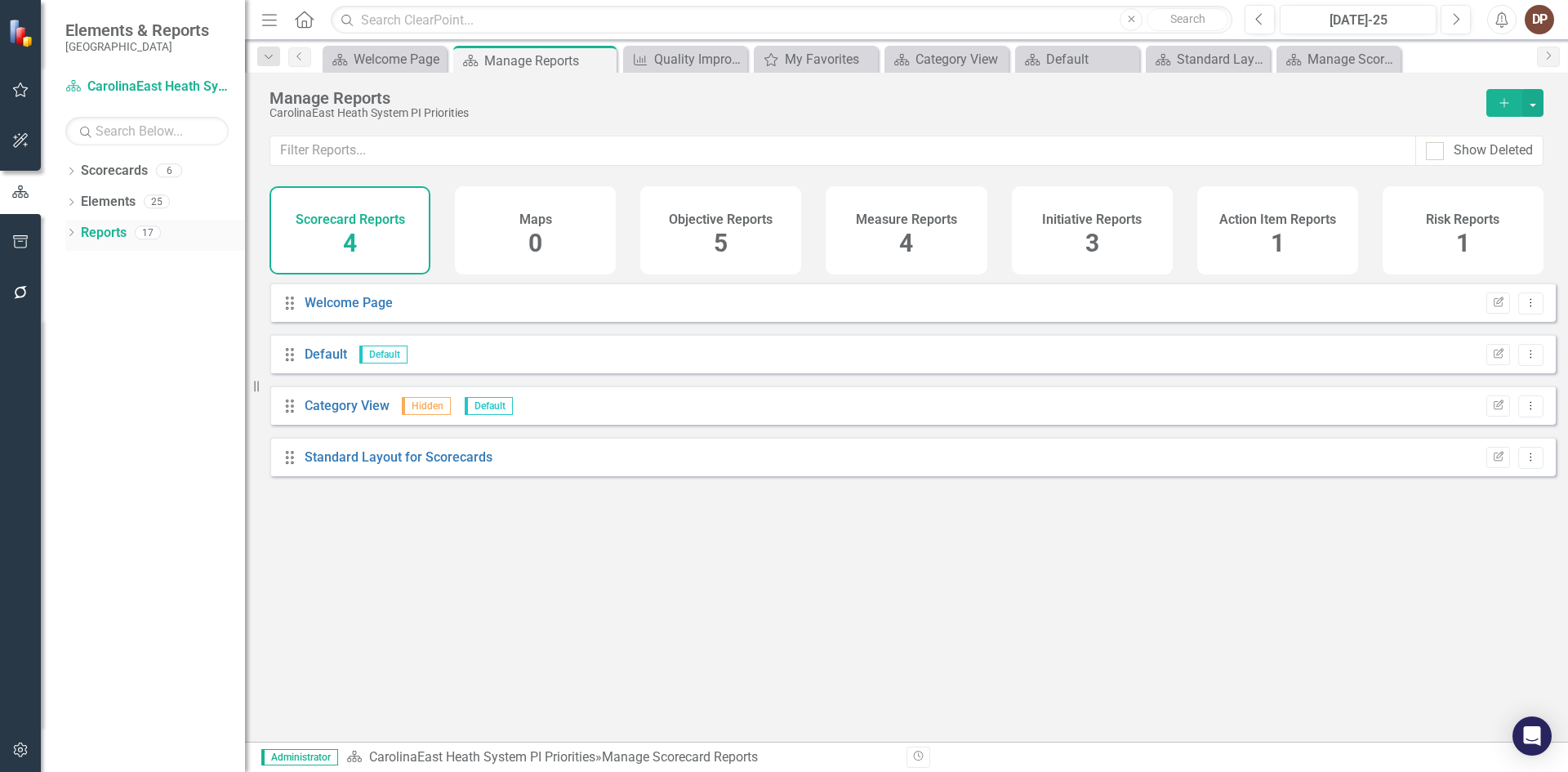
click at [70, 231] on icon "Dropdown" at bounding box center [71, 233] width 12 height 9
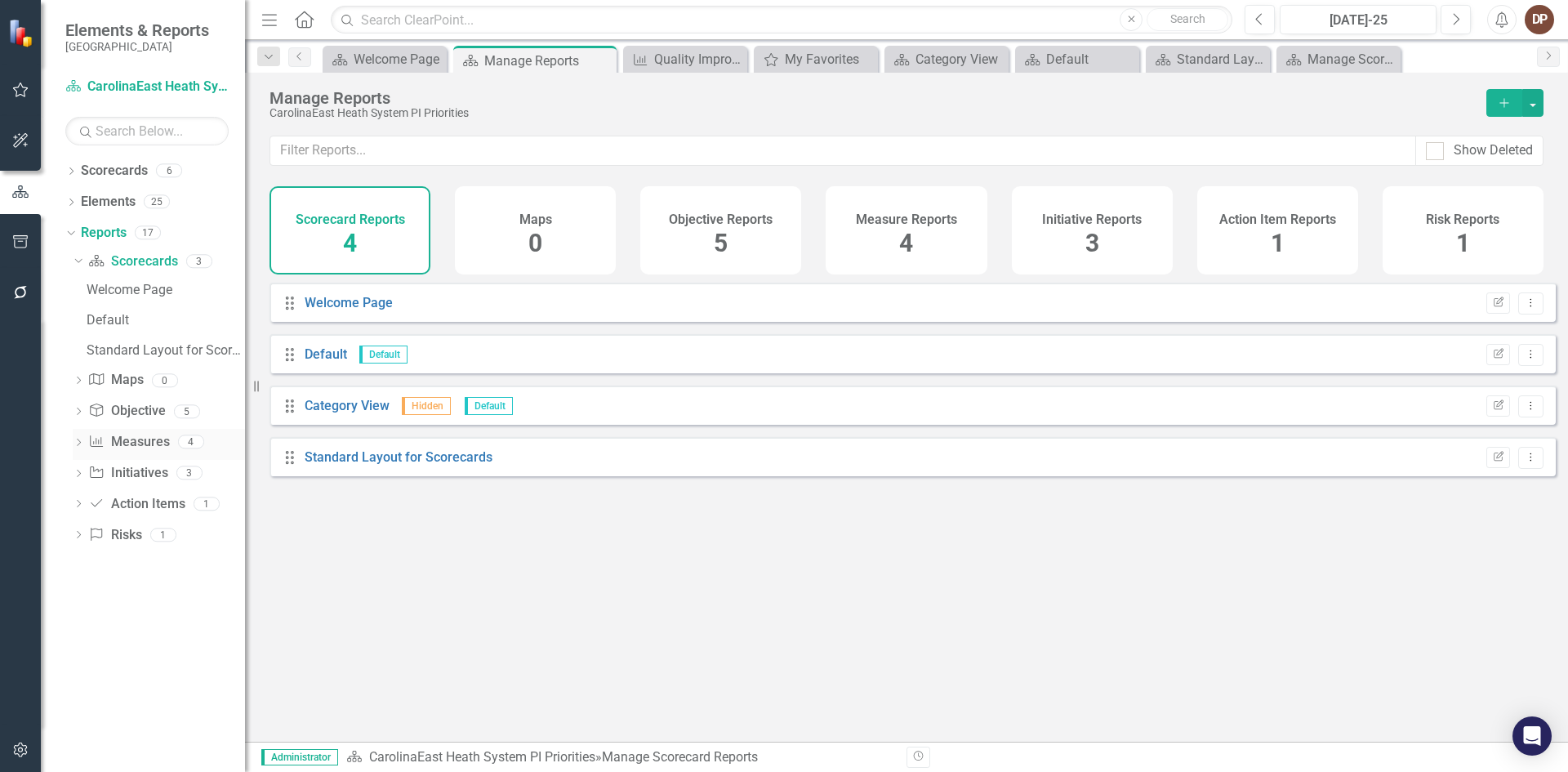
click at [123, 438] on link "Measure Measures" at bounding box center [128, 442] width 81 height 19
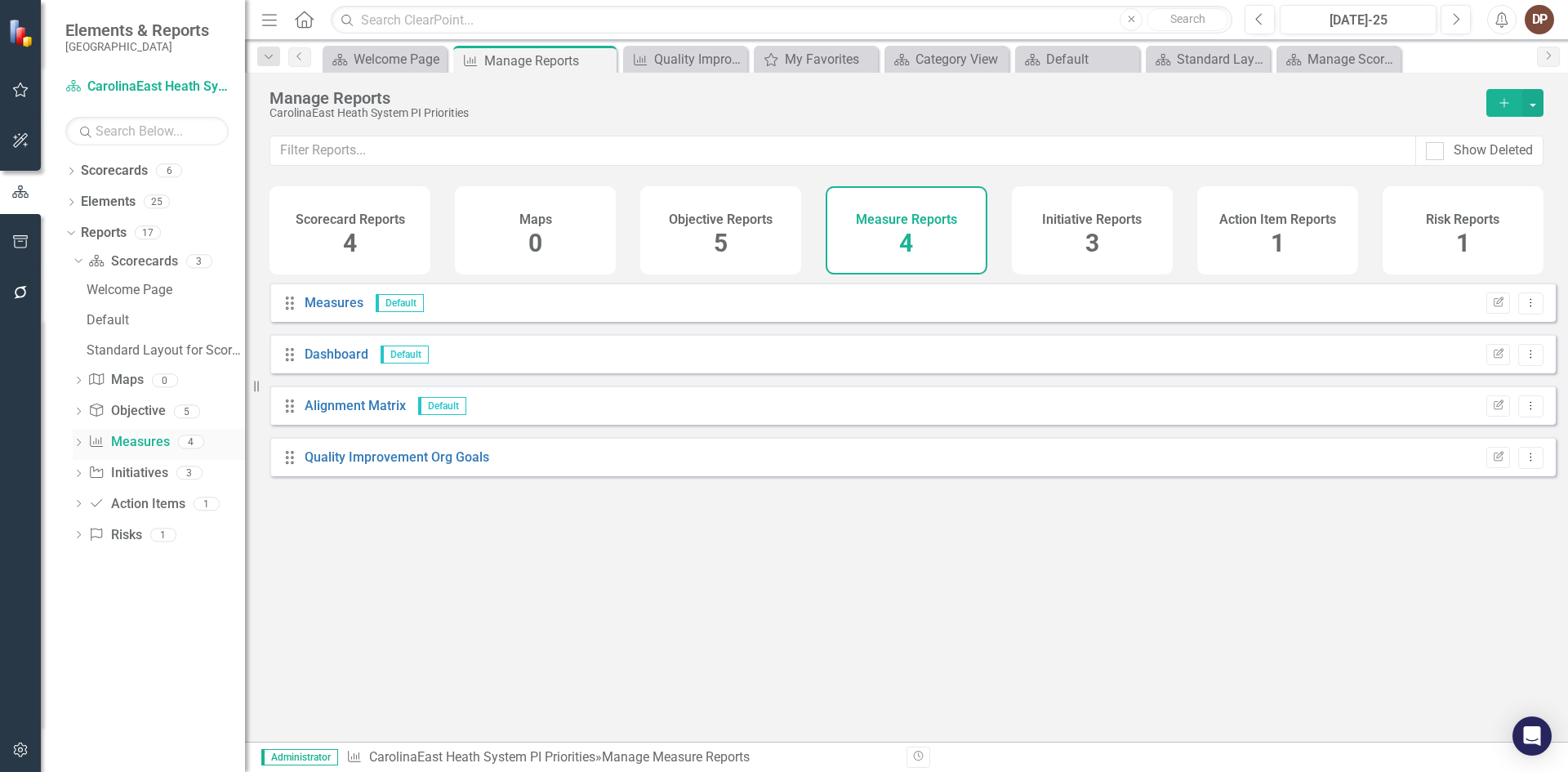
click at [77, 442] on icon "Dropdown" at bounding box center [78, 444] width 12 height 9
click at [371, 465] on link "Quality Improvement Org Goals" at bounding box center [397, 457] width 185 height 16
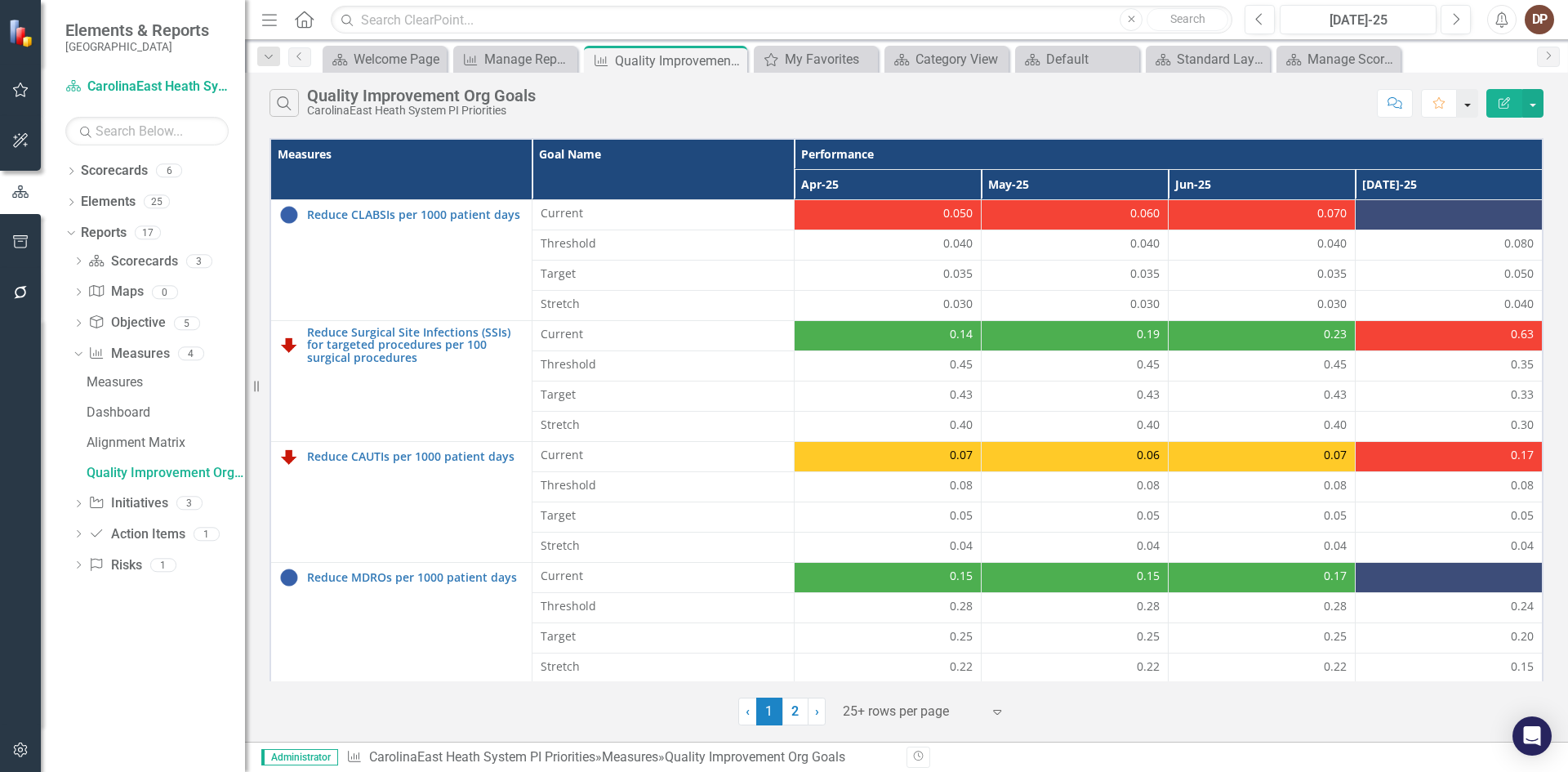
click at [758, 101] on button "button" at bounding box center [1468, 103] width 21 height 29
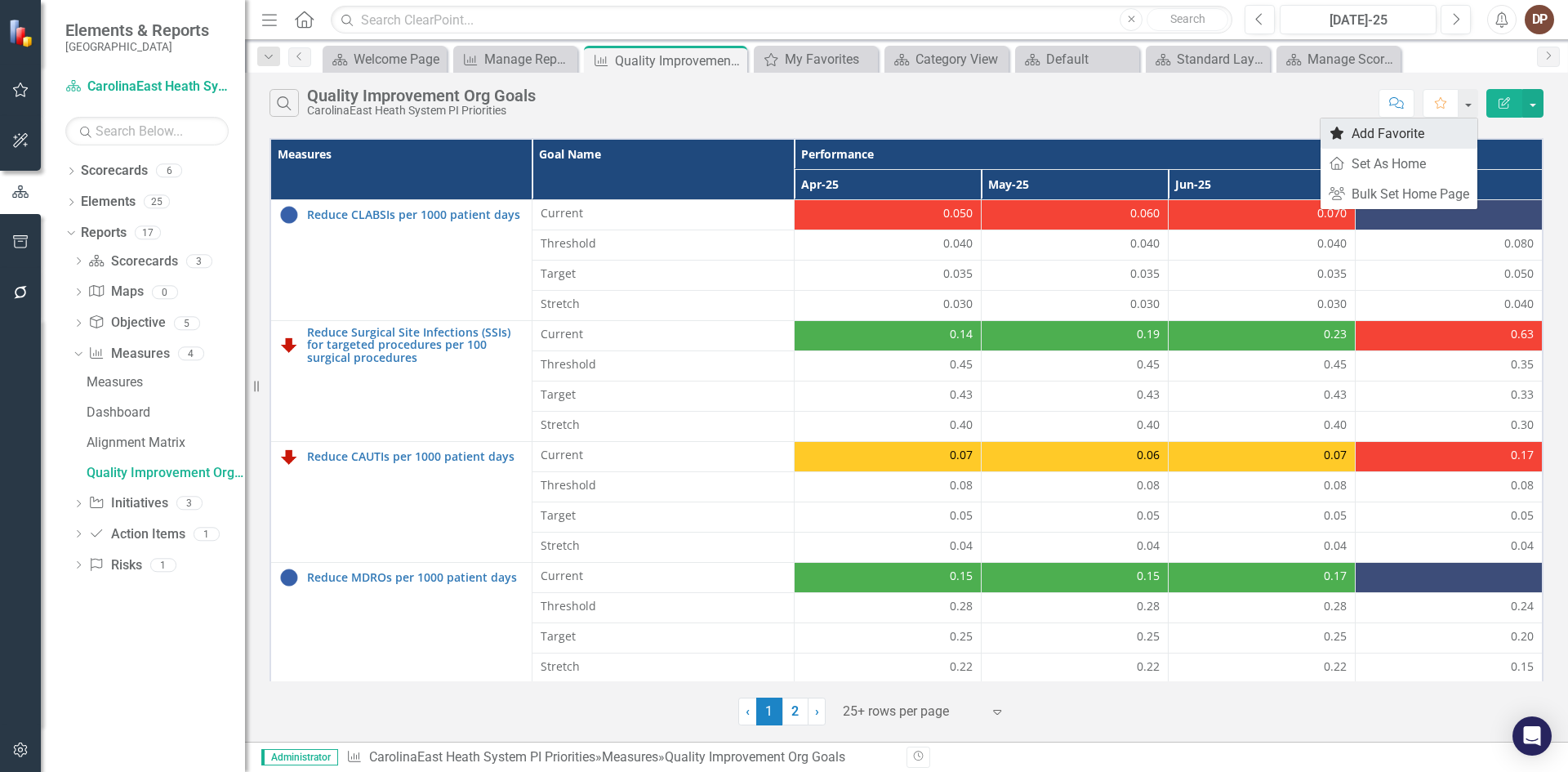
click at [758, 133] on link "Favorite Add Favorite" at bounding box center [1399, 133] width 157 height 30
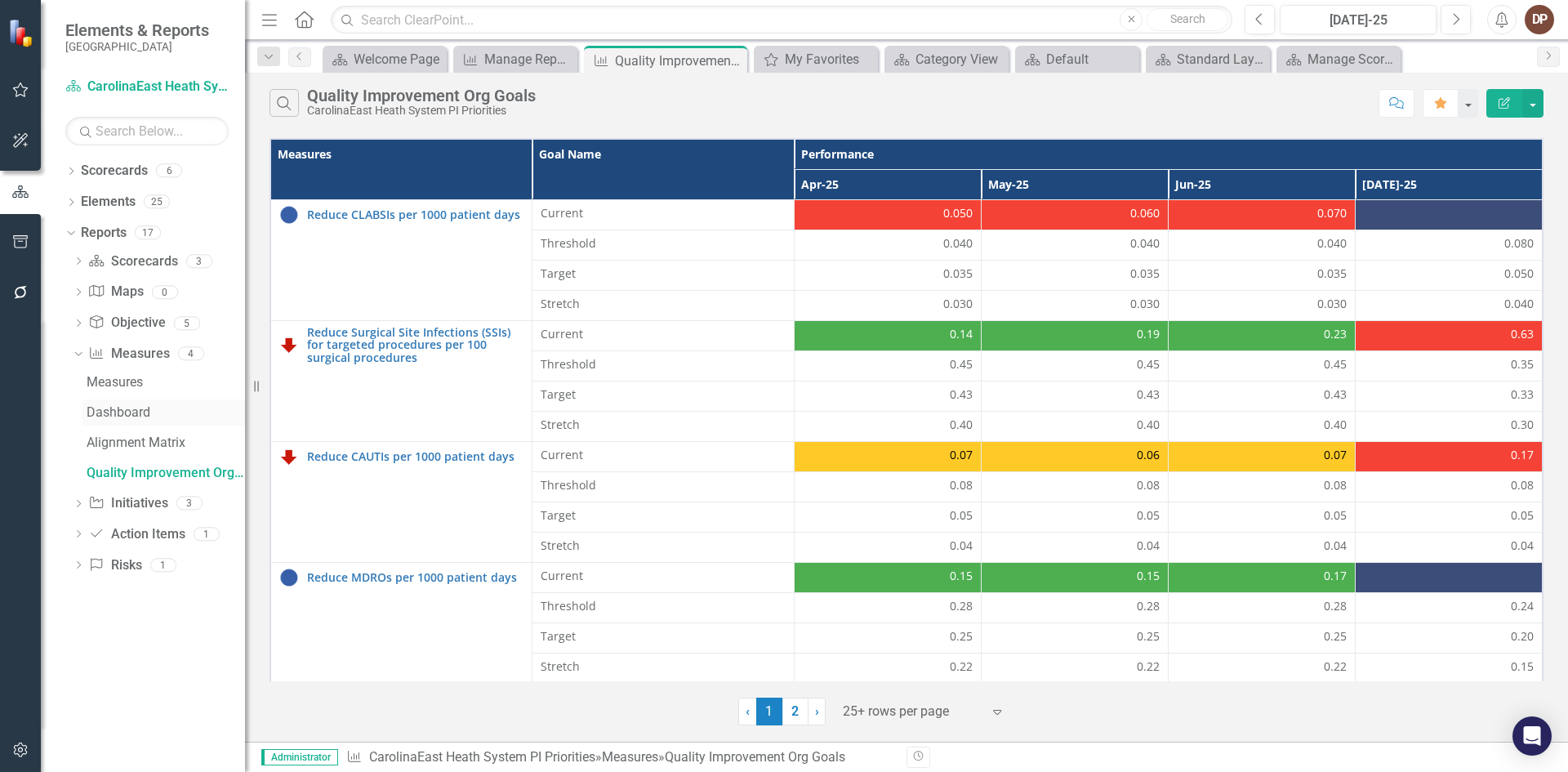
click at [114, 407] on div "Dashboard" at bounding box center [165, 413] width 159 height 15
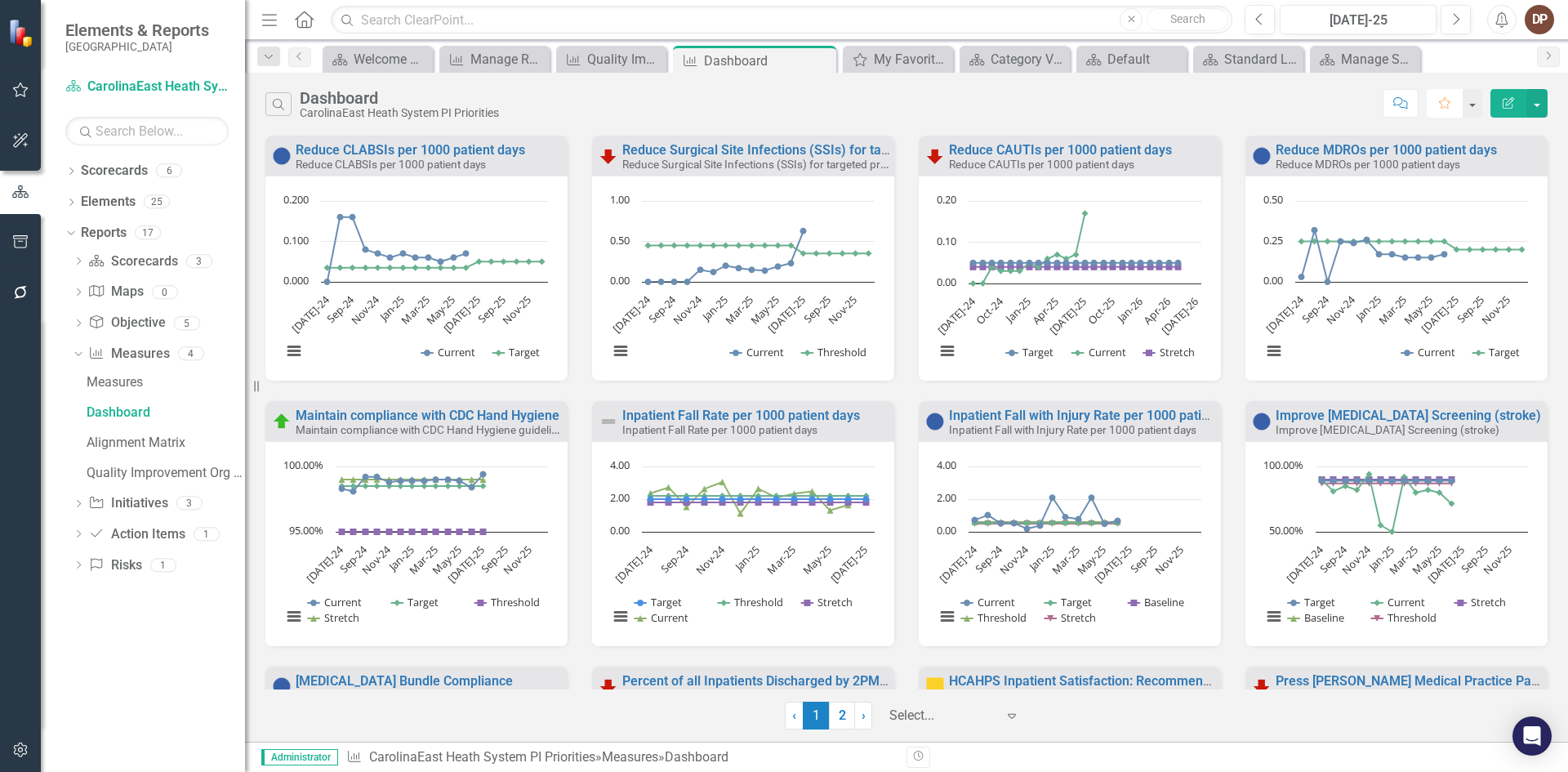
click at [758, 108] on icon "Favorite" at bounding box center [1445, 103] width 15 height 12
click at [21, 88] on icon "button" at bounding box center [21, 90] width 17 height 13
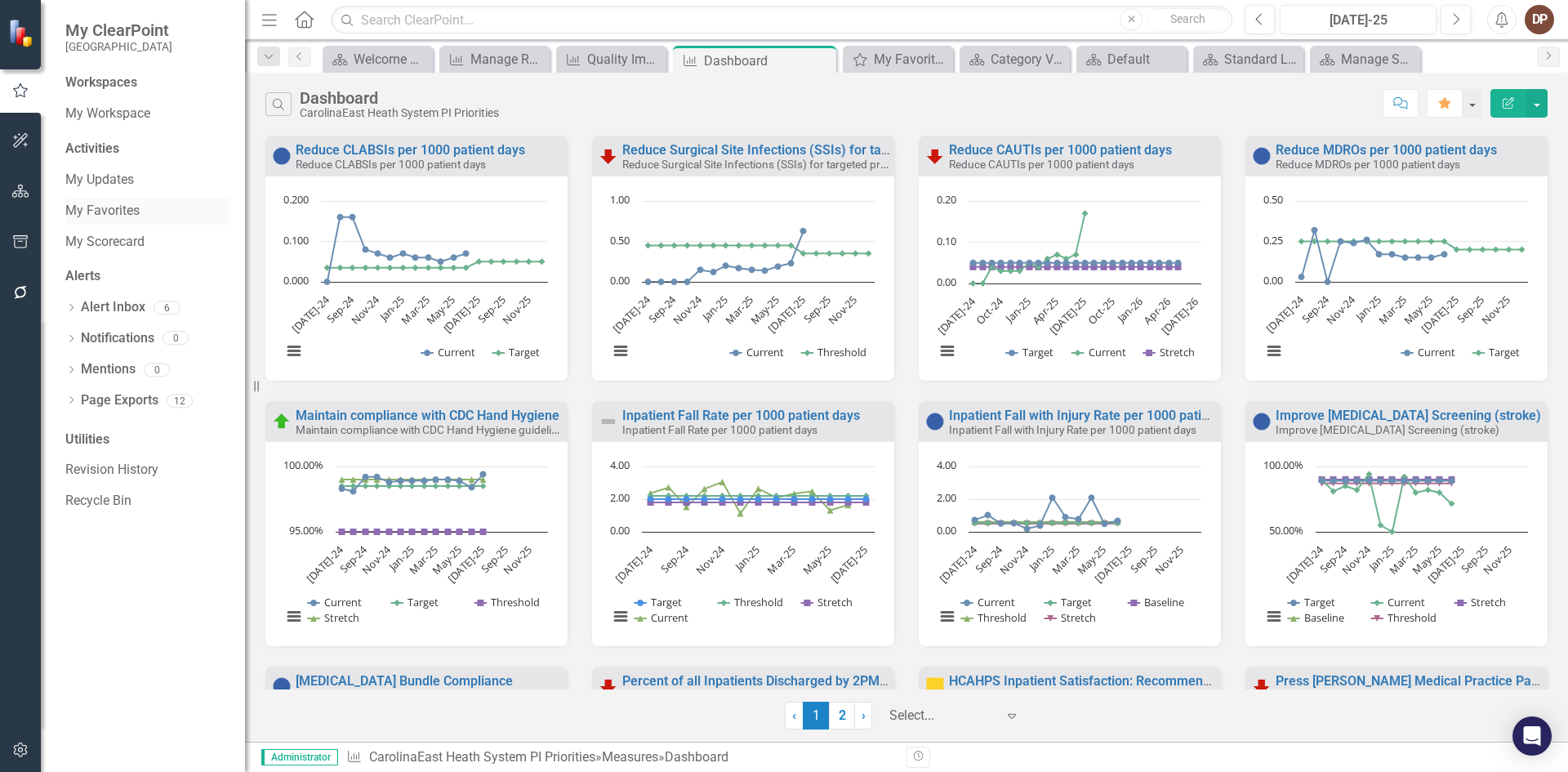
click at [104, 206] on link "My Favorites" at bounding box center [147, 210] width 164 height 19
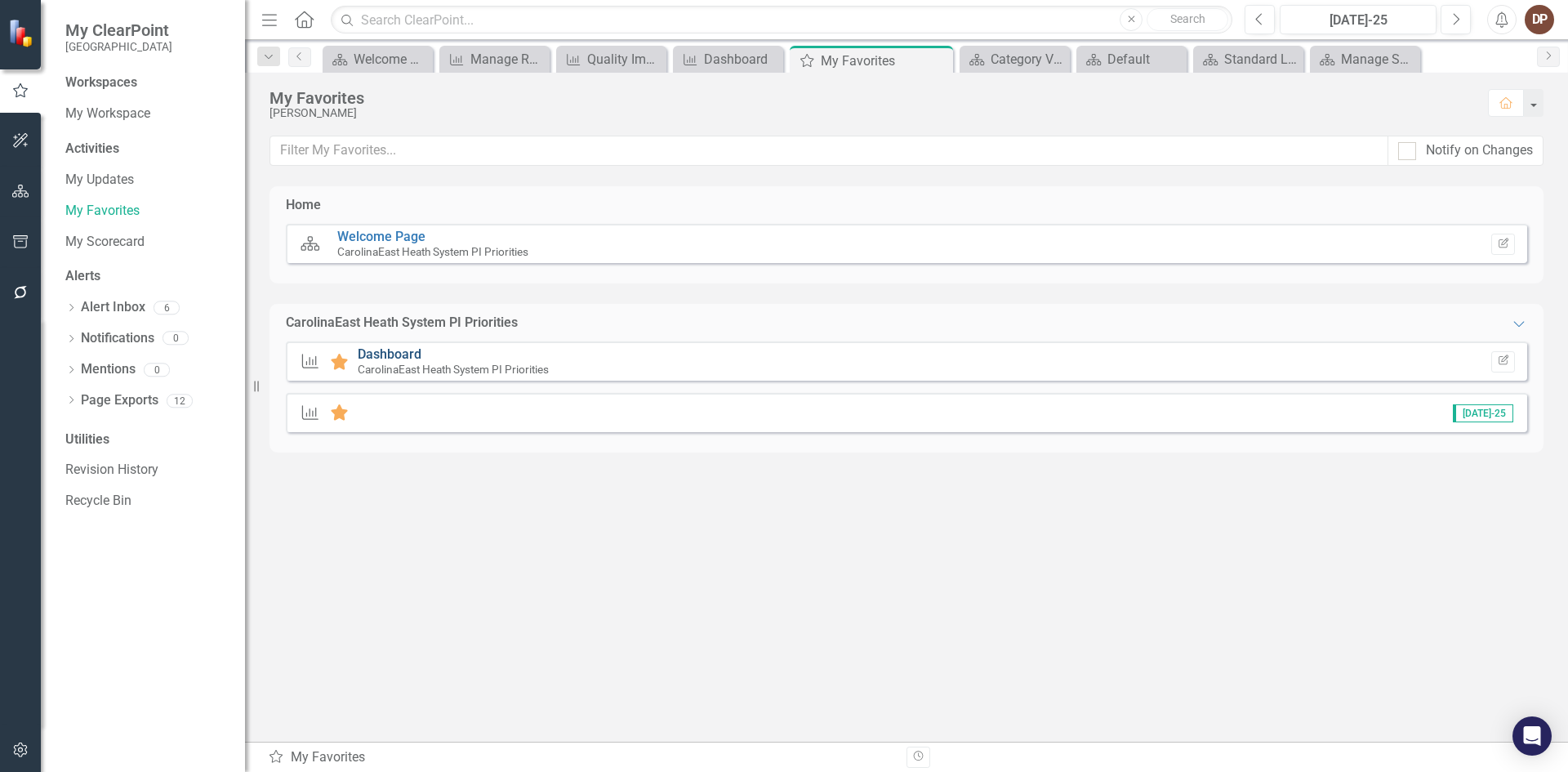
click at [388, 354] on link "Dashboard" at bounding box center [390, 354] width 64 height 16
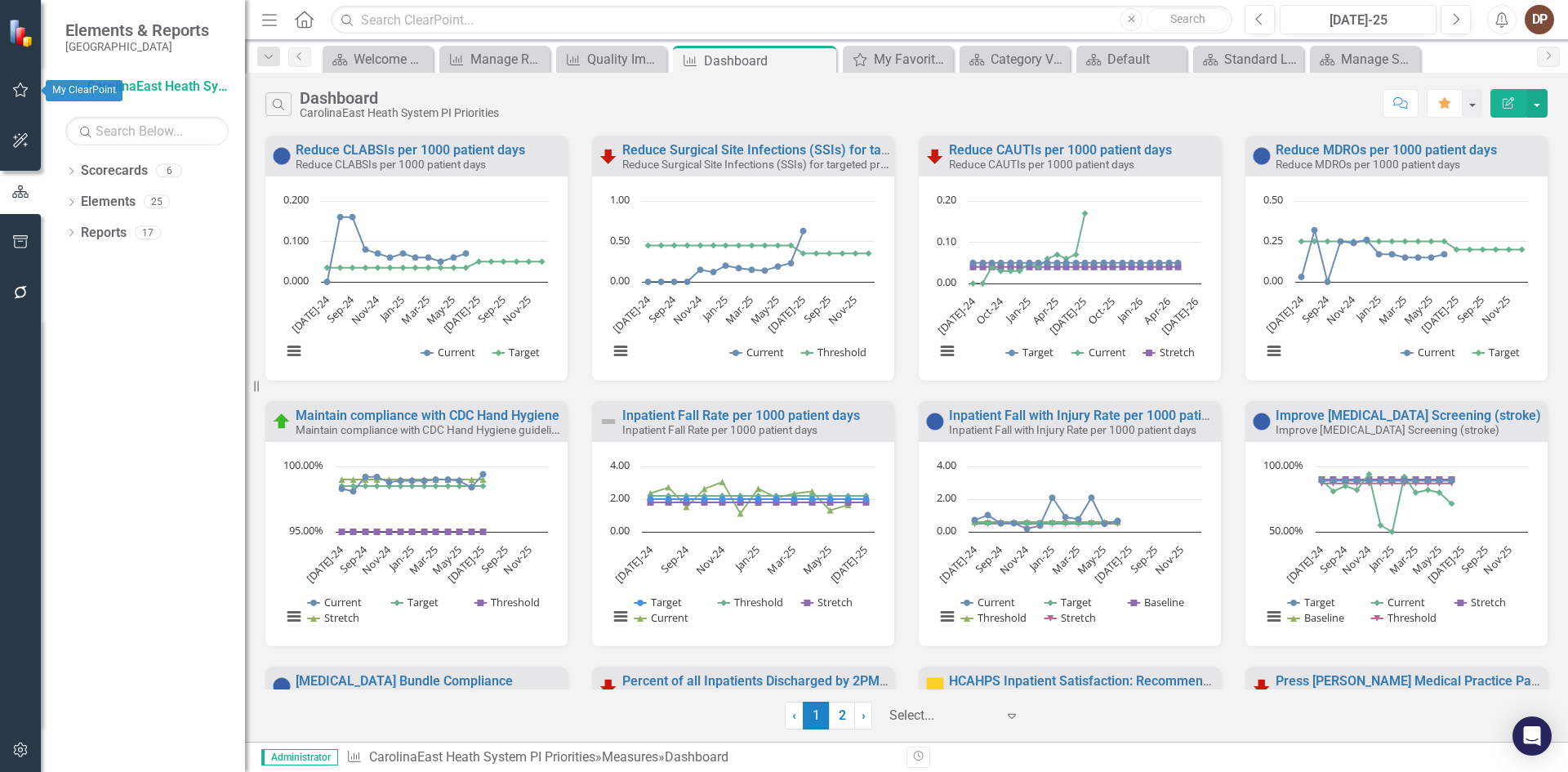
click at [25, 90] on icon "button" at bounding box center [21, 90] width 17 height 13
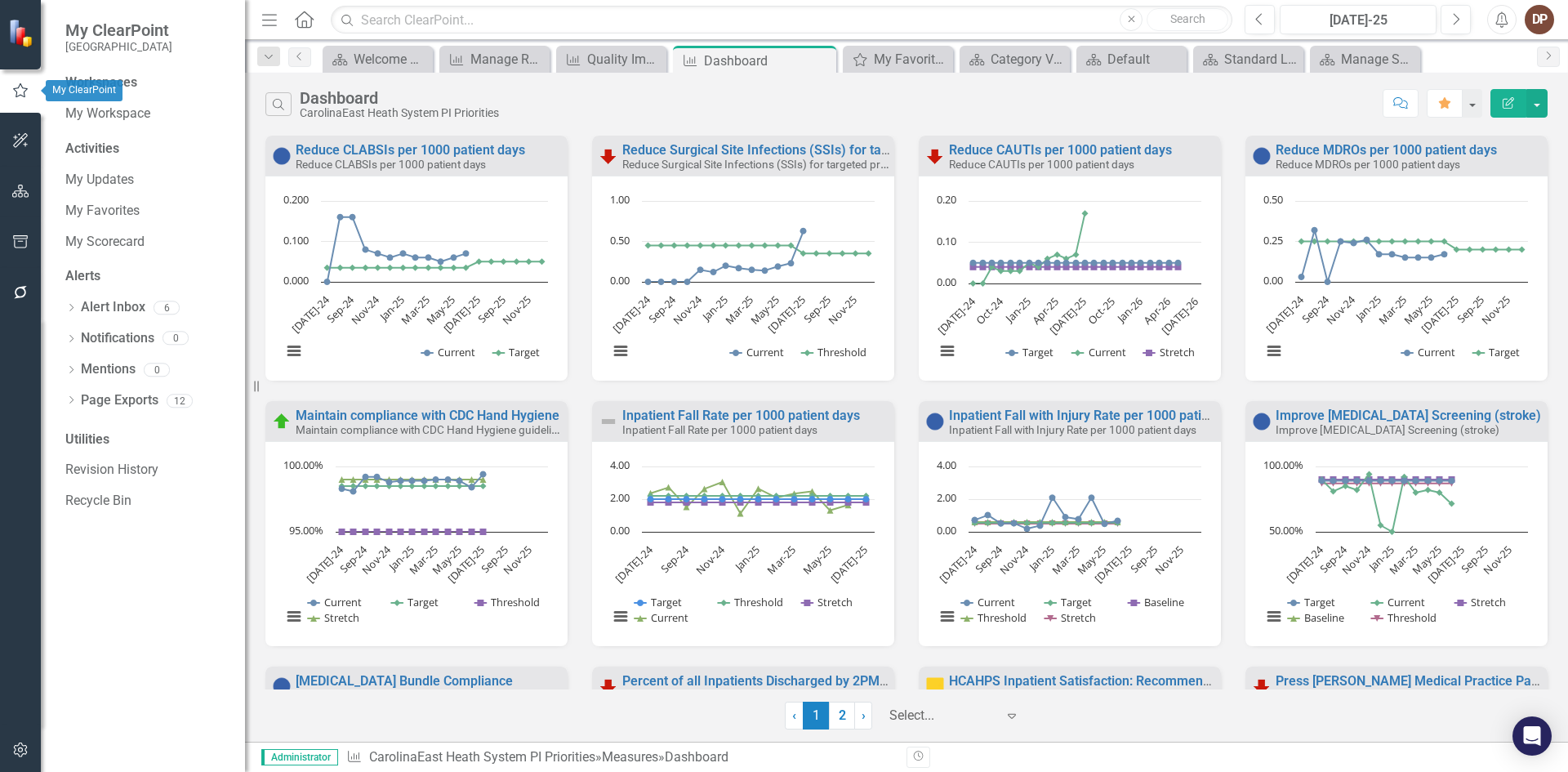
click at [20, 90] on icon "button" at bounding box center [21, 90] width 18 height 15
click at [102, 206] on link "My Favorites" at bounding box center [147, 210] width 164 height 19
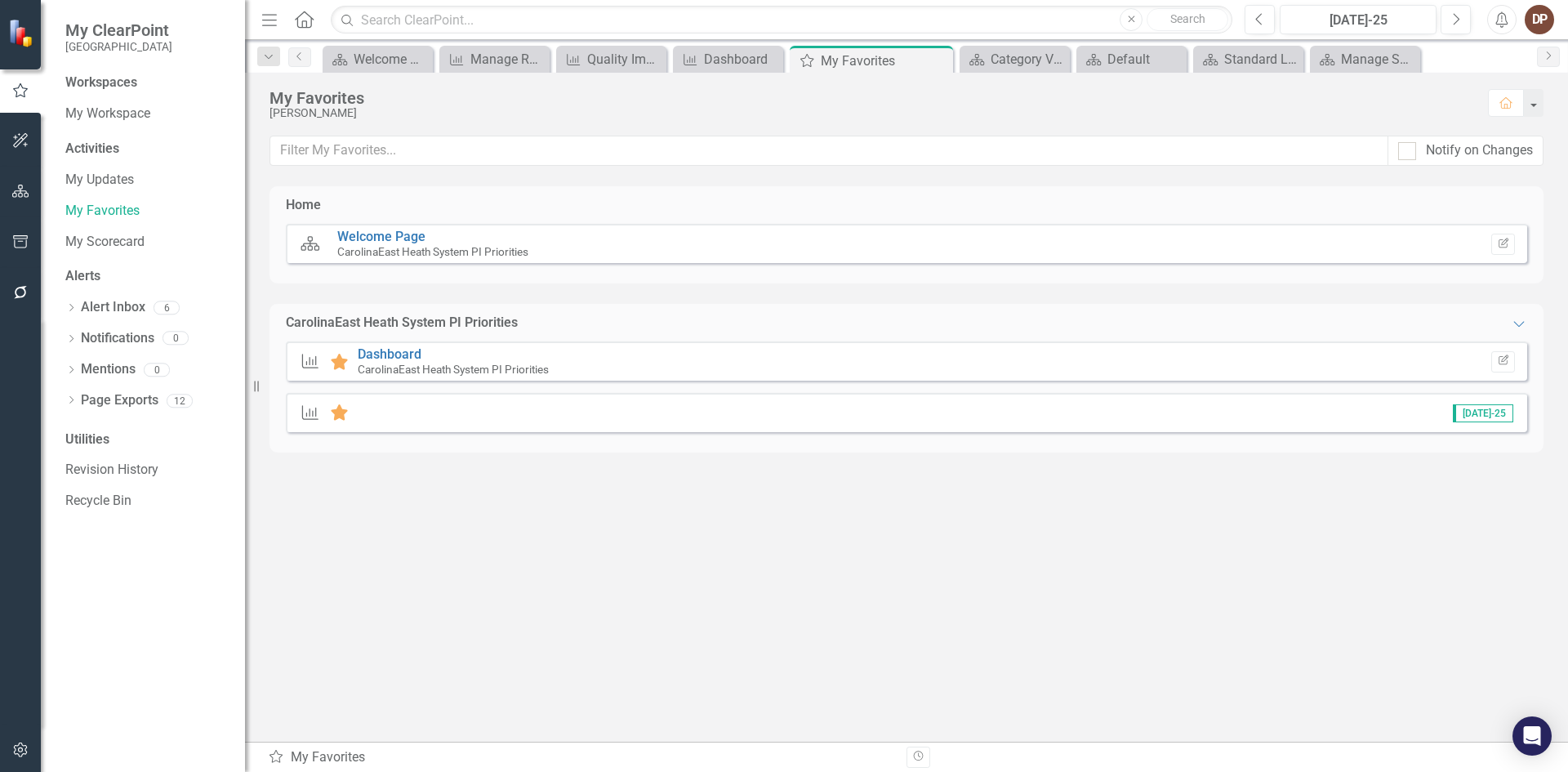
click at [380, 418] on div "Measure Favorite [DATE]-25" at bounding box center [906, 413] width 1242 height 39
click at [344, 414] on icon at bounding box center [339, 413] width 17 height 16
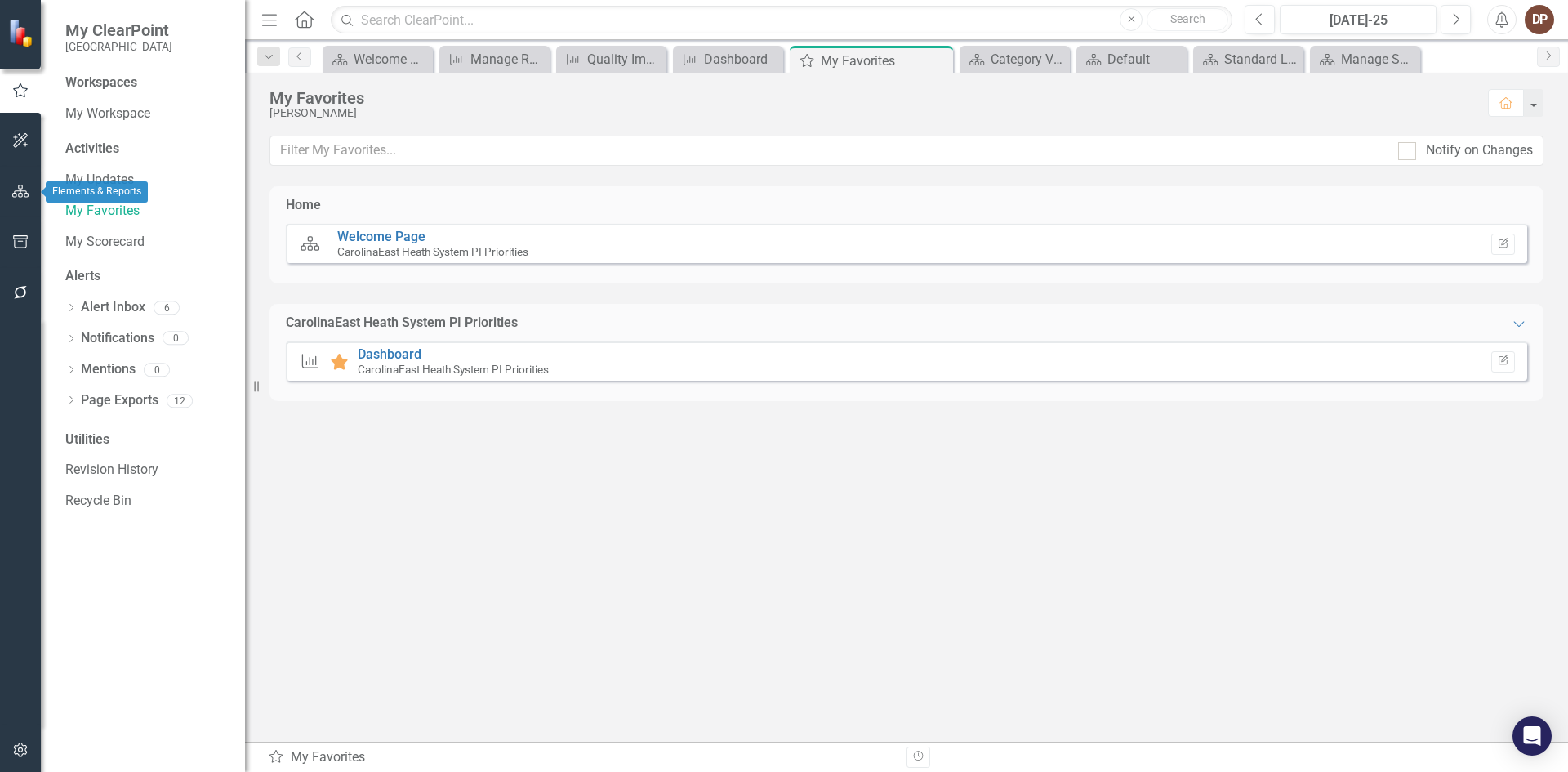
click at [21, 193] on icon "button" at bounding box center [21, 192] width 17 height 13
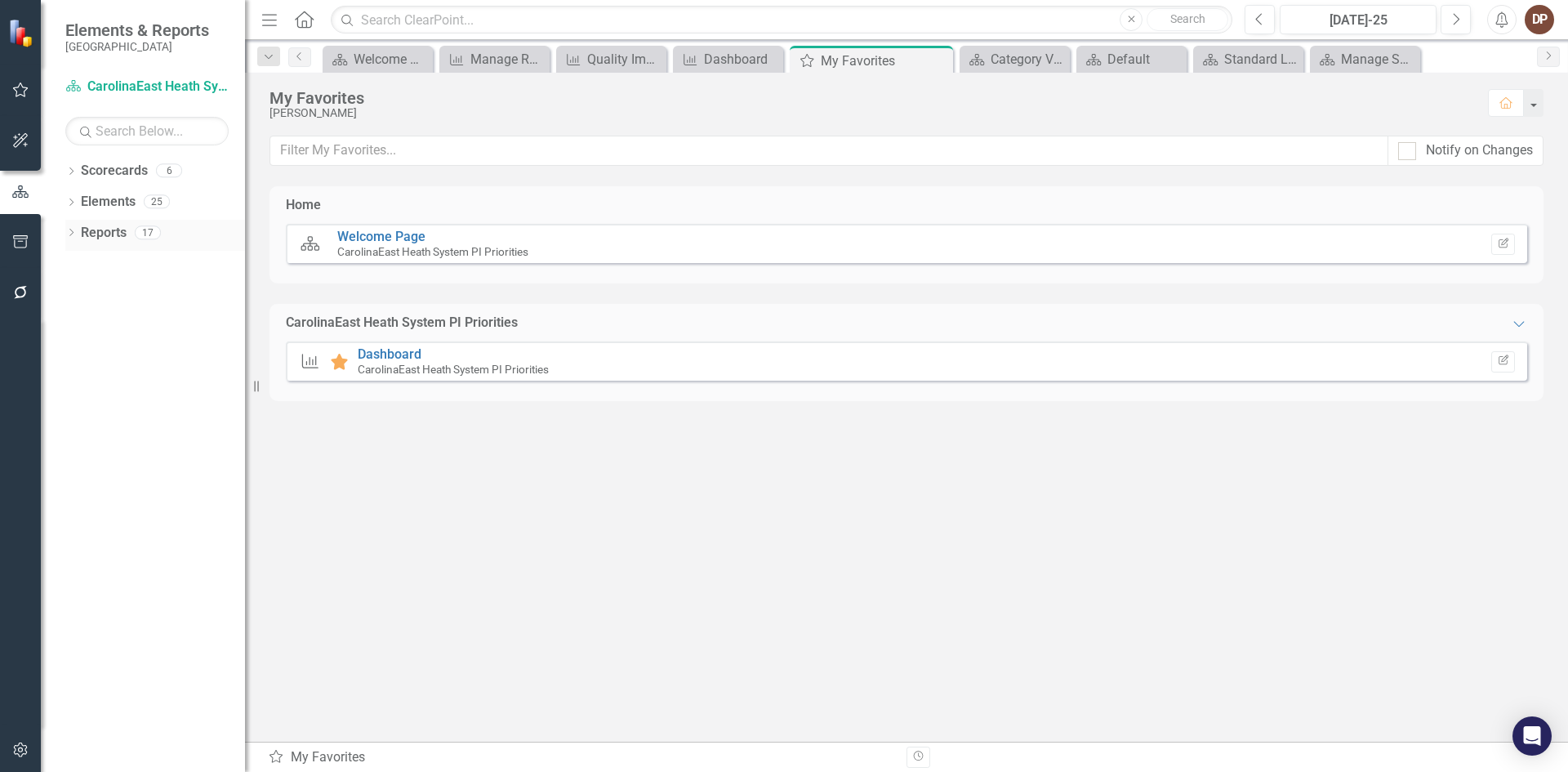
click at [105, 232] on link "Reports" at bounding box center [104, 233] width 46 height 19
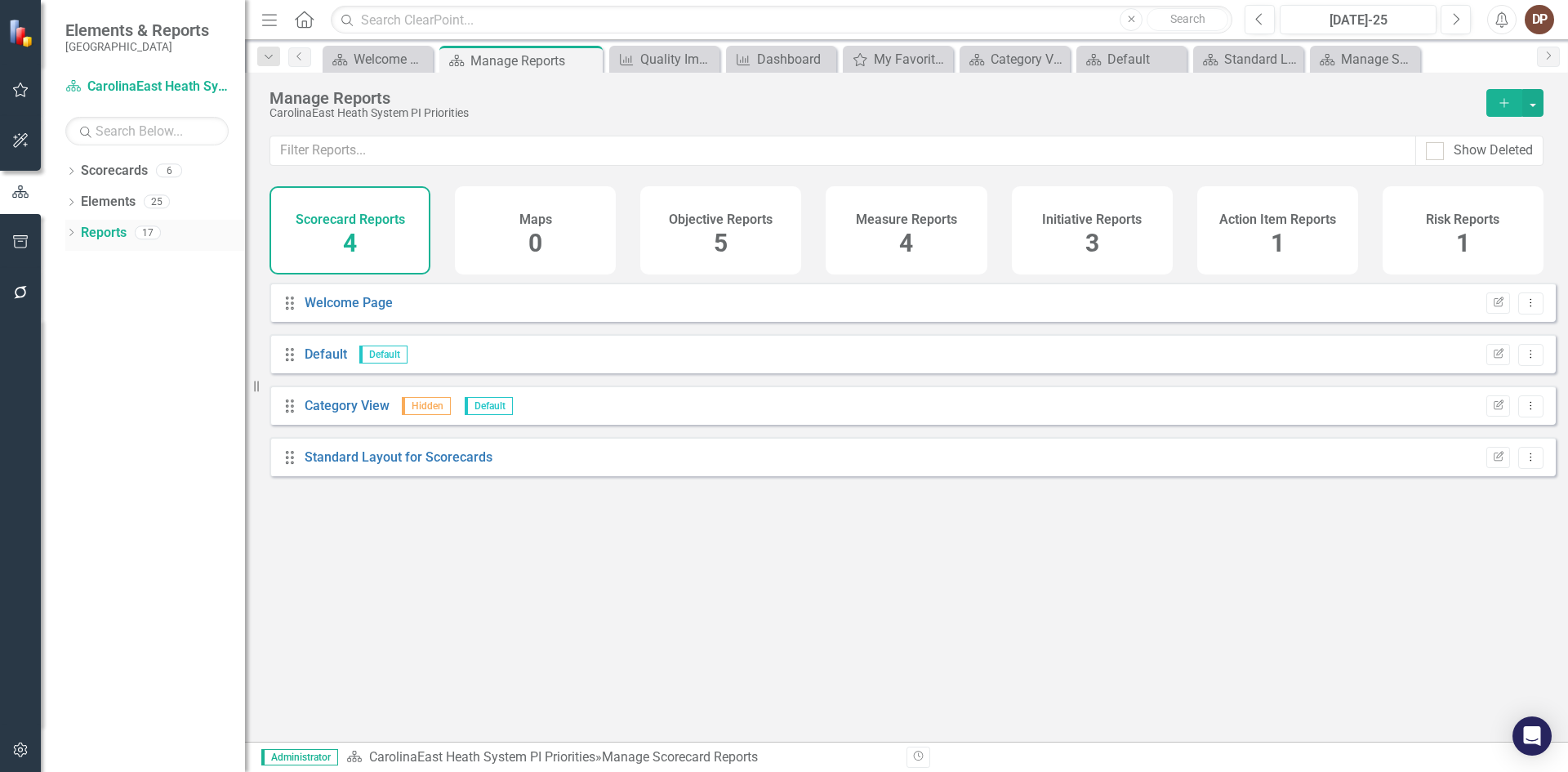
click at [67, 229] on icon "Dropdown" at bounding box center [71, 233] width 12 height 9
click at [118, 349] on link "Measure Measures" at bounding box center [128, 354] width 81 height 19
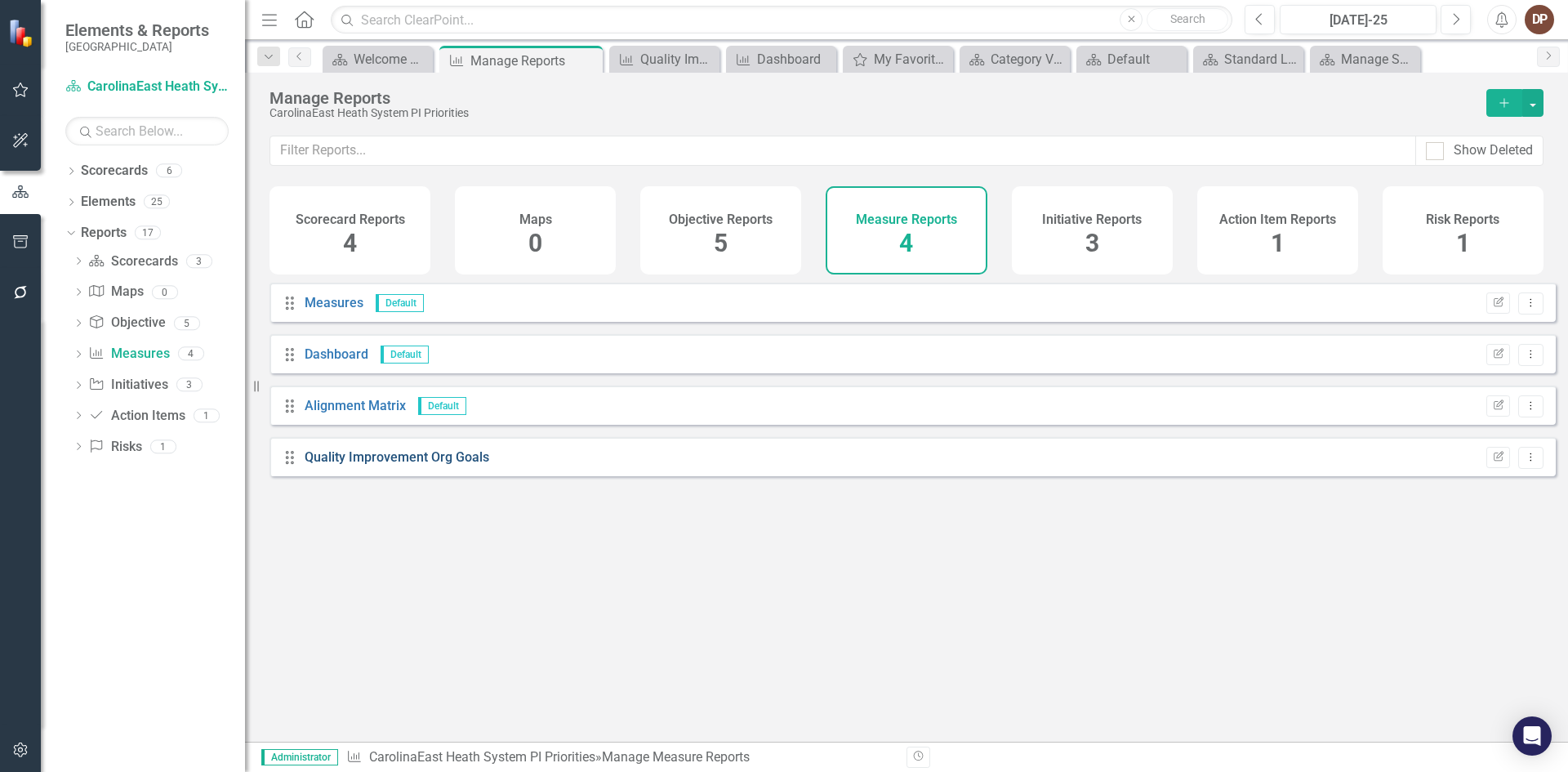
click at [344, 465] on link "Quality Improvement Org Goals" at bounding box center [397, 457] width 185 height 16
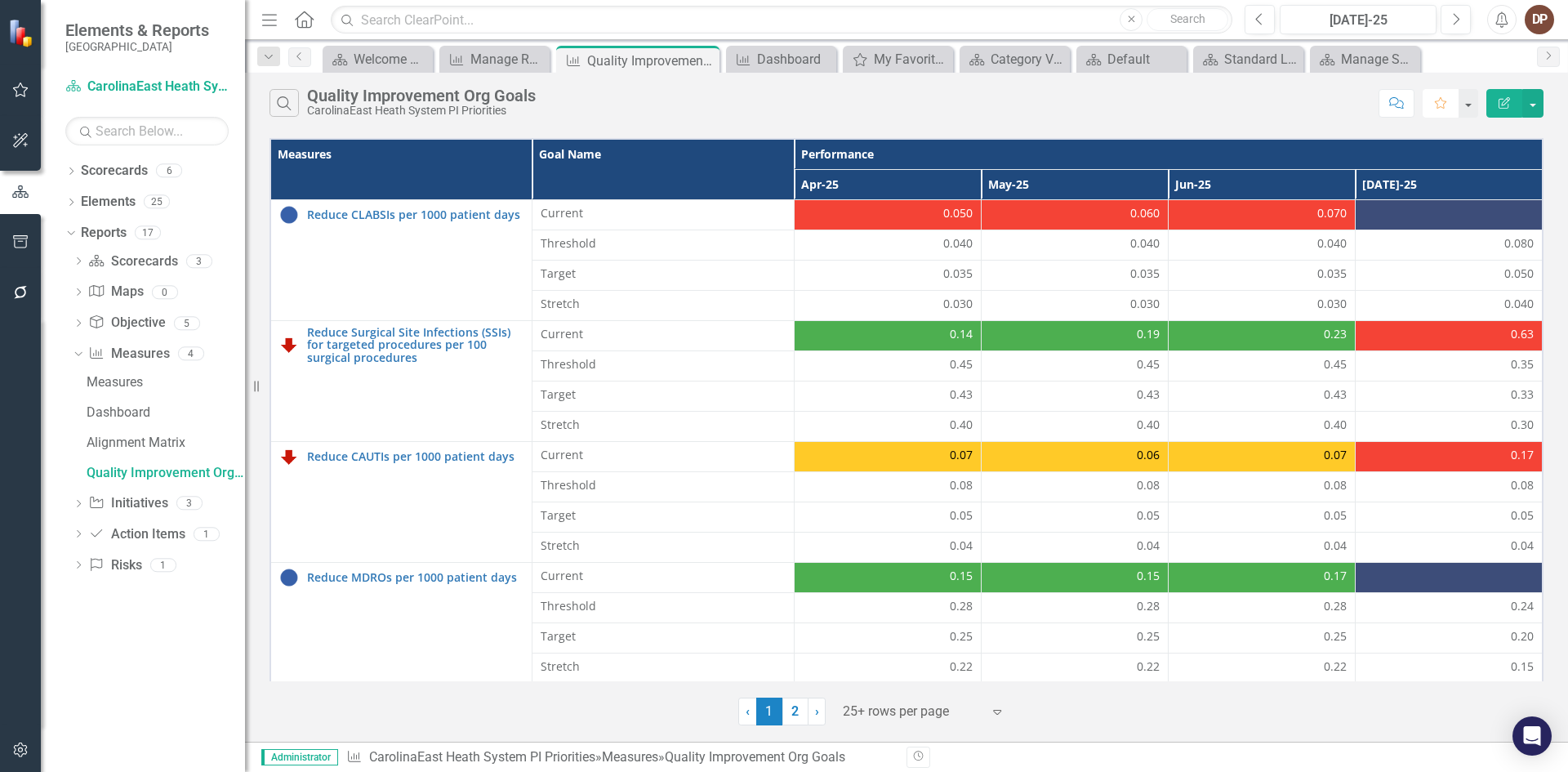
click at [758, 101] on button "Favorite" at bounding box center [1441, 103] width 36 height 29
click at [19, 88] on icon "button" at bounding box center [21, 90] width 17 height 13
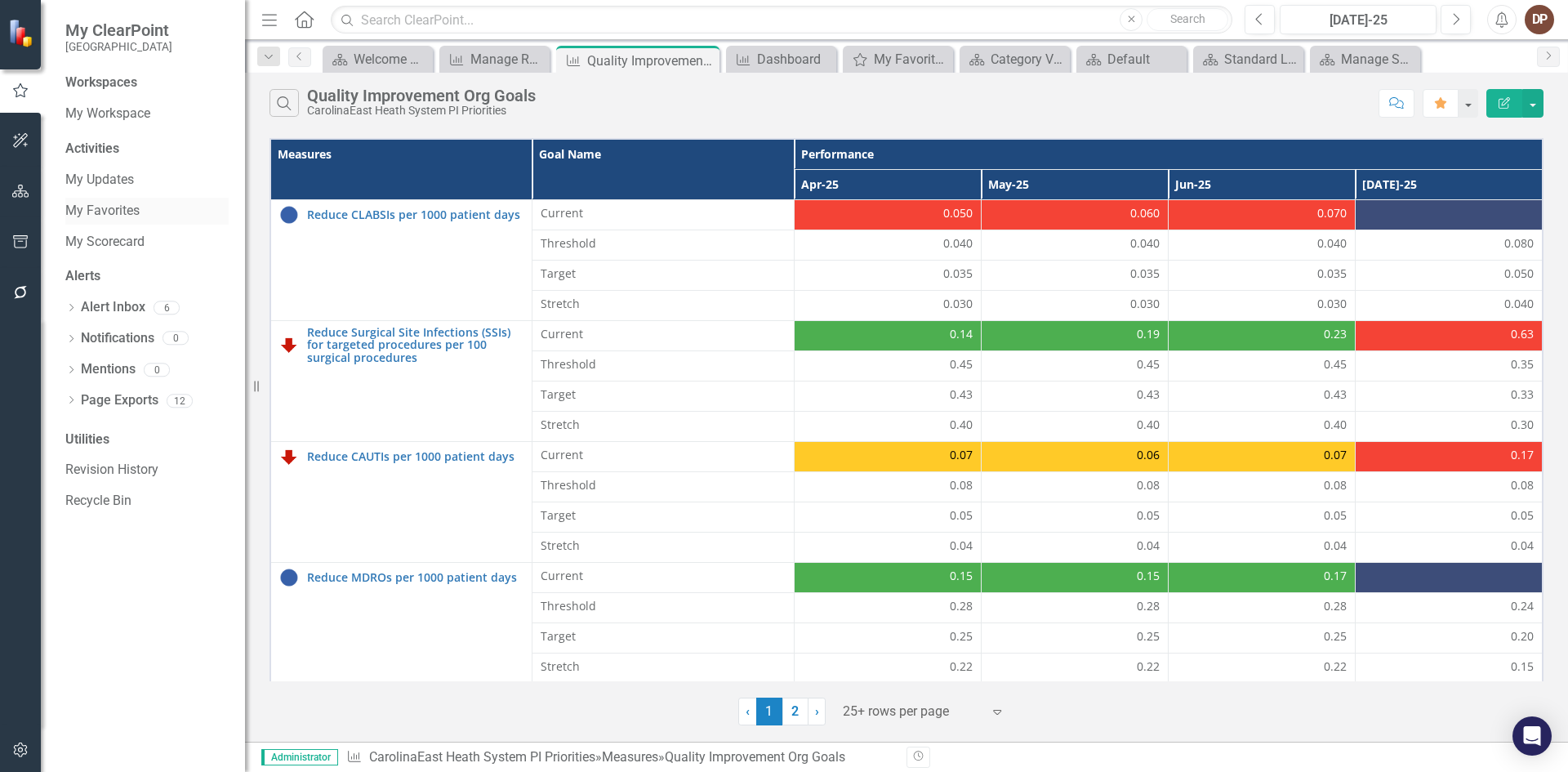
click at [111, 209] on link "My Favorites" at bounding box center [147, 210] width 164 height 19
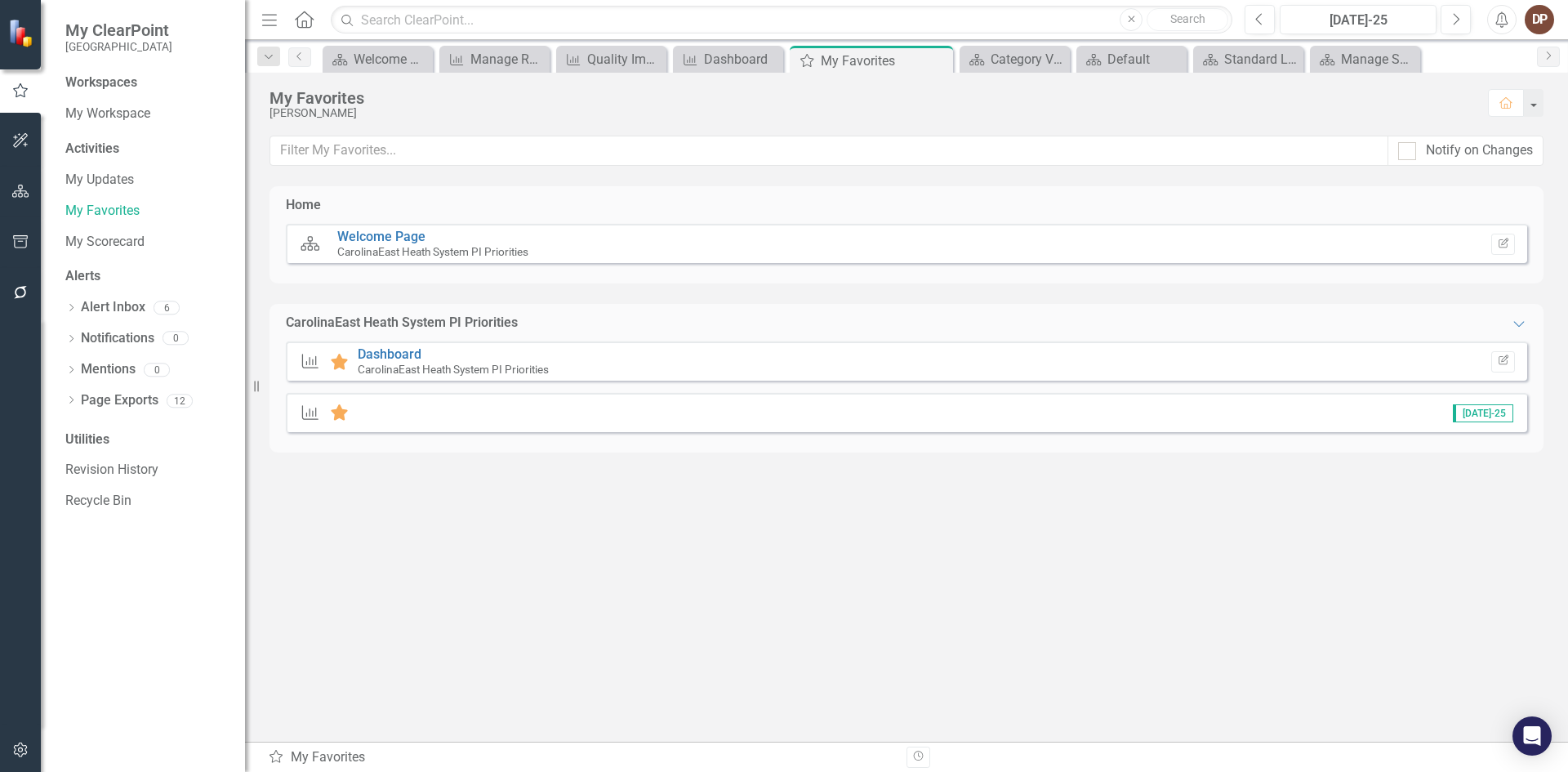
click at [532, 413] on div "Measure Favorite [DATE]-25" at bounding box center [906, 413] width 1242 height 39
click at [309, 418] on icon "Measure" at bounding box center [311, 413] width 21 height 16
click at [377, 410] on div "Measure Favorite [DATE]-25" at bounding box center [906, 413] width 1242 height 39
click at [393, 414] on div "Measure Favorite [DATE]-25" at bounding box center [906, 413] width 1242 height 39
click at [441, 412] on div "Measure Favorite [DATE]-25" at bounding box center [906, 413] width 1242 height 39
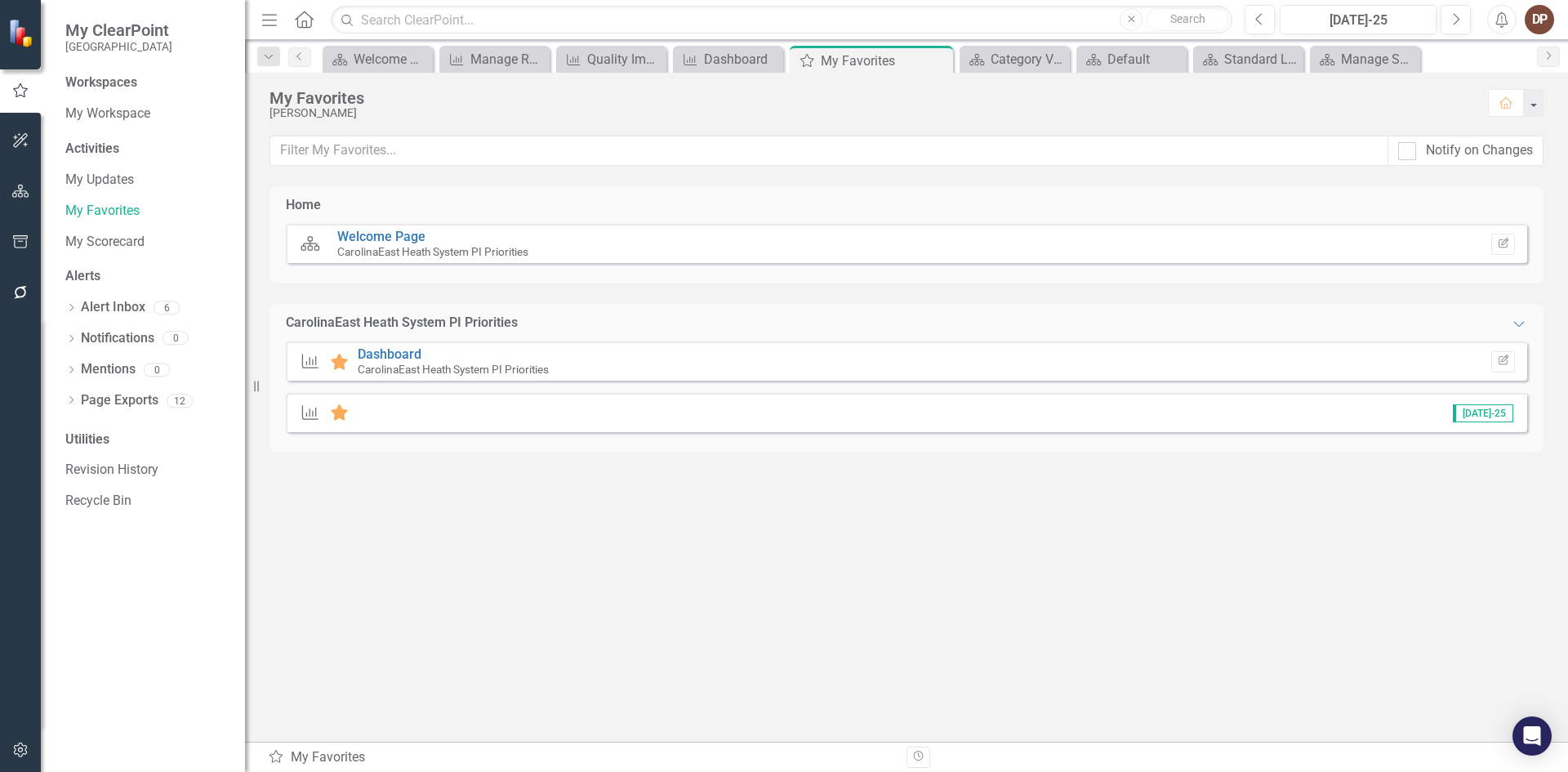
drag, startPoint x: 441, startPoint y: 412, endPoint x: 431, endPoint y: 411, distance: 10.0
click at [440, 412] on div "Measure Favorite [DATE]-25" at bounding box center [906, 413] width 1242 height 39
